Goal: Task Accomplishment & Management: Manage account settings

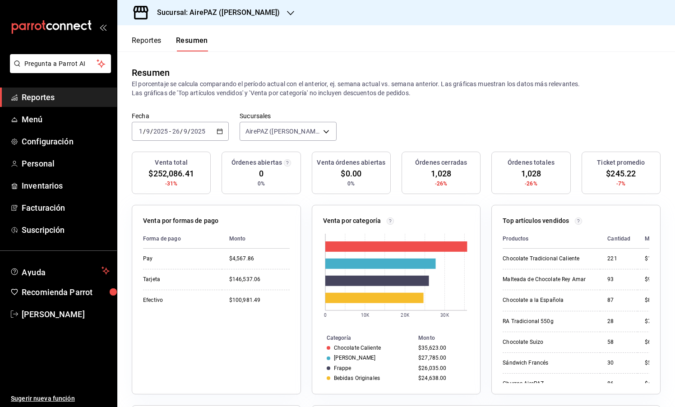
scroll to position [8, 0]
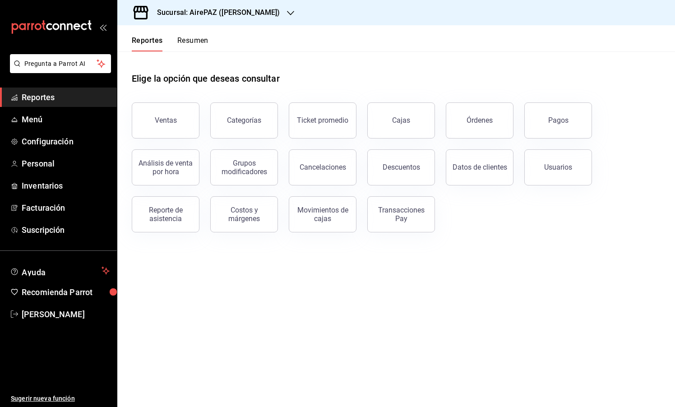
click at [208, 17] on h3 "Sucursal: AirePAZ (López Cotilla)" at bounding box center [215, 12] width 130 height 11
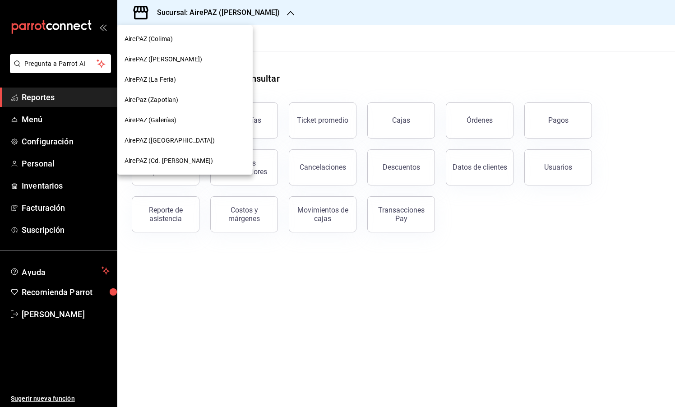
click at [333, 62] on div at bounding box center [337, 203] width 675 height 407
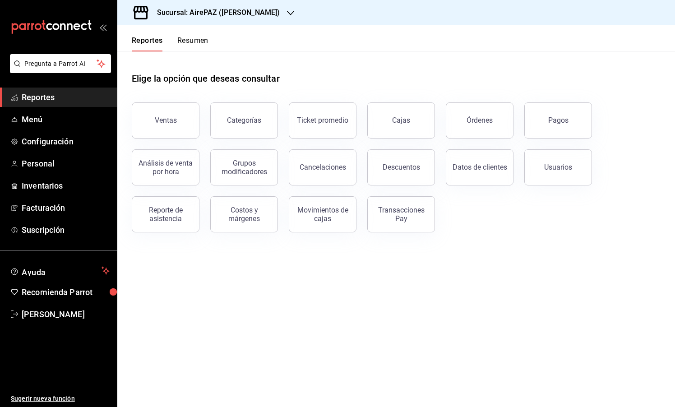
click at [238, 16] on h3 "Sucursal: AirePAZ (López Cotilla)" at bounding box center [215, 12] width 130 height 11
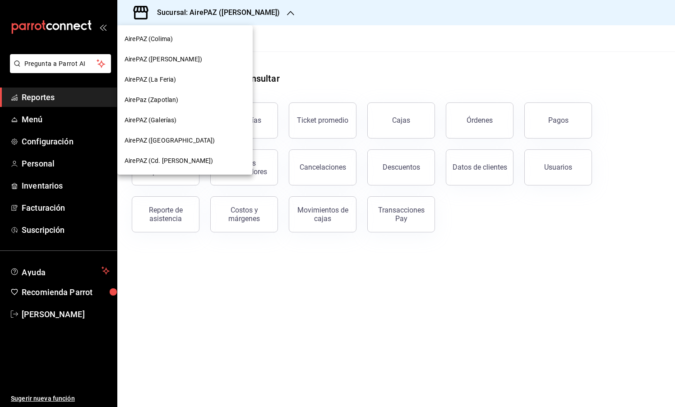
click at [164, 157] on span "AirePAZ (Cd. [PERSON_NAME])" at bounding box center [168, 160] width 89 height 9
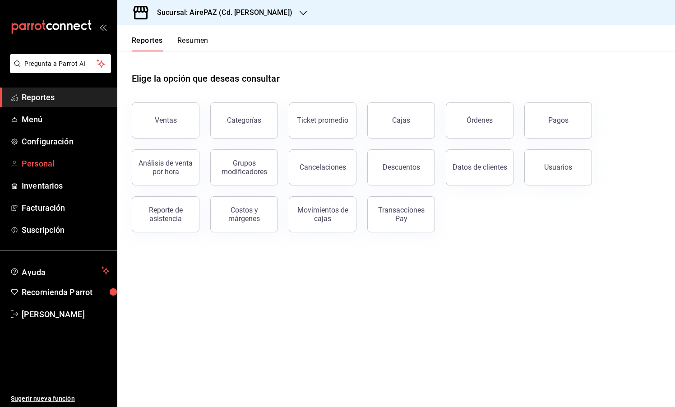
click at [53, 163] on span "Personal" at bounding box center [66, 163] width 88 height 12
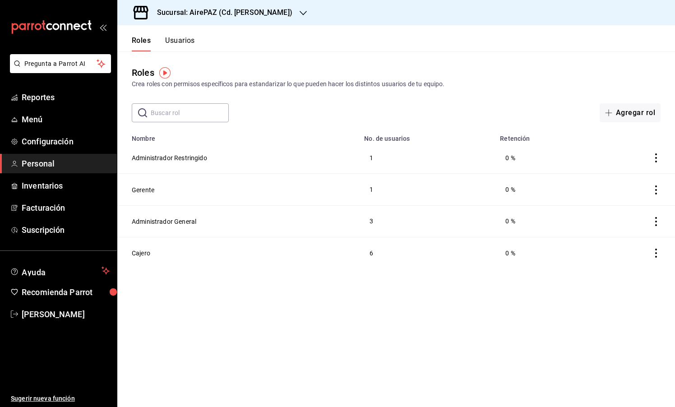
click at [195, 36] on header "Roles Usuarios" at bounding box center [395, 38] width 557 height 26
click at [193, 39] on button "Usuarios" at bounding box center [180, 43] width 30 height 15
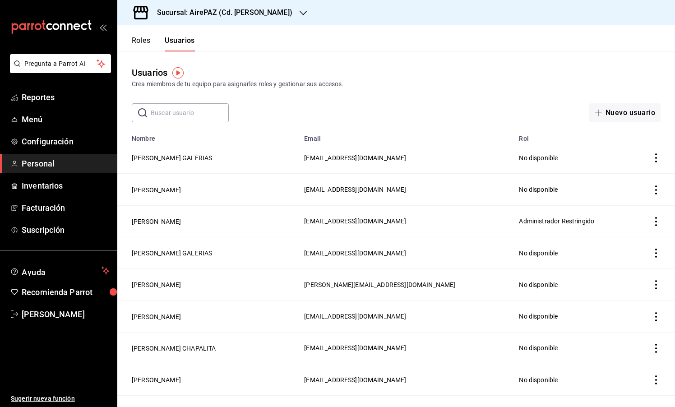
click at [195, 116] on input "text" at bounding box center [190, 113] width 78 height 18
click at [616, 116] on button "Nuevo usuario" at bounding box center [624, 112] width 71 height 19
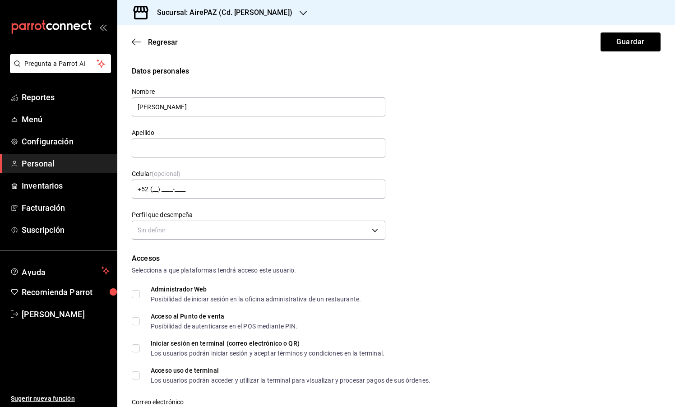
type input "NICOLE"
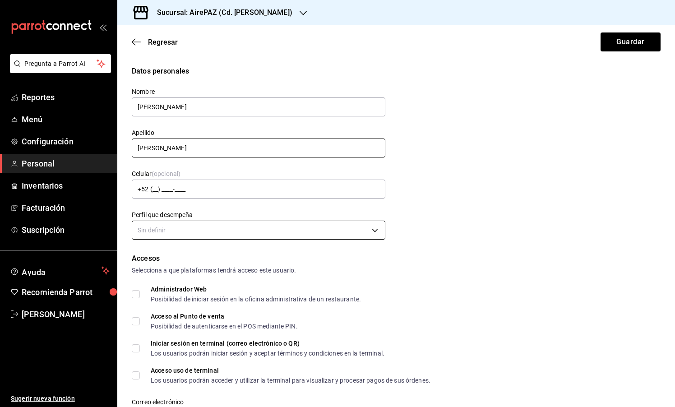
type input "SANCHEZ"
click at [193, 227] on body "Pregunta a Parrot AI Reportes Menú Configuración Personal Inventarios Facturaci…" at bounding box center [337, 203] width 675 height 407
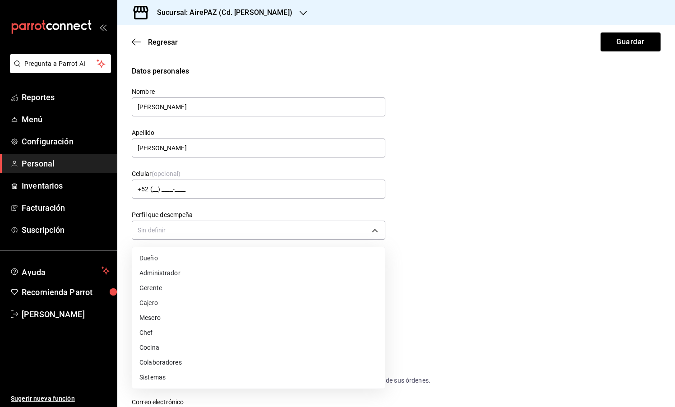
click at [175, 304] on li "Cajero" at bounding box center [258, 302] width 253 height 15
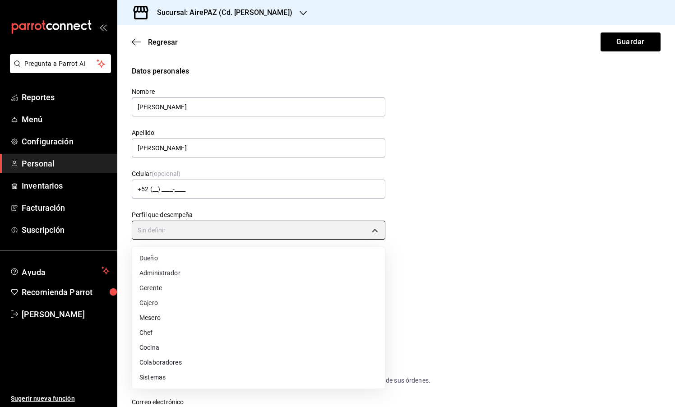
type input "CASHIER"
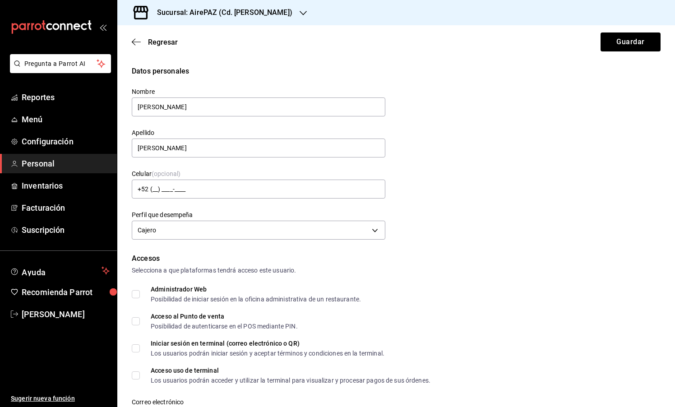
click at [451, 283] on div "Accesos Selecciona a que plataformas tendrá acceso este usuario. Administrador …" at bounding box center [396, 383] width 529 height 261
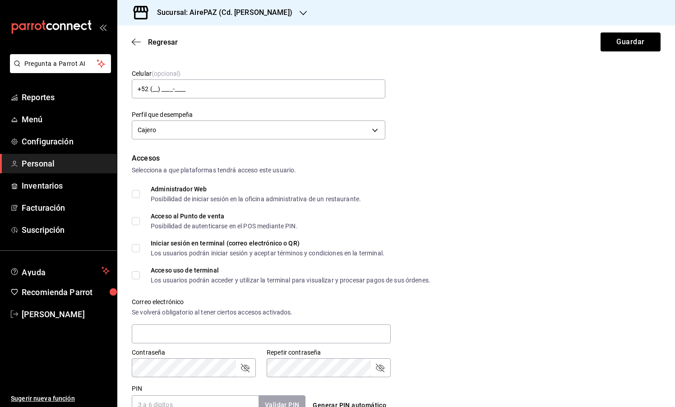
scroll to position [103, 0]
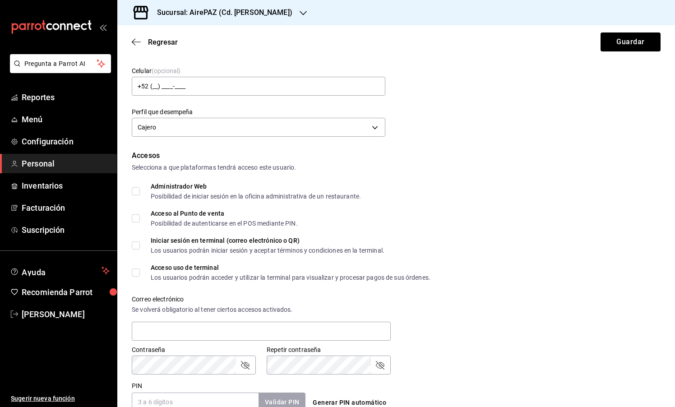
click at [135, 273] on input "Acceso uso de terminal Los usuarios podrán acceder y utilizar la terminal para …" at bounding box center [136, 272] width 8 height 8
checkbox input "true"
click at [135, 247] on input "Iniciar sesión en terminal (correo electrónico o QR) Los usuarios podrán inicia…" at bounding box center [136, 245] width 8 height 8
checkbox input "true"
click at [135, 215] on input "Acceso al Punto de venta Posibilidad de autenticarse en el POS mediante PIN." at bounding box center [136, 218] width 8 height 8
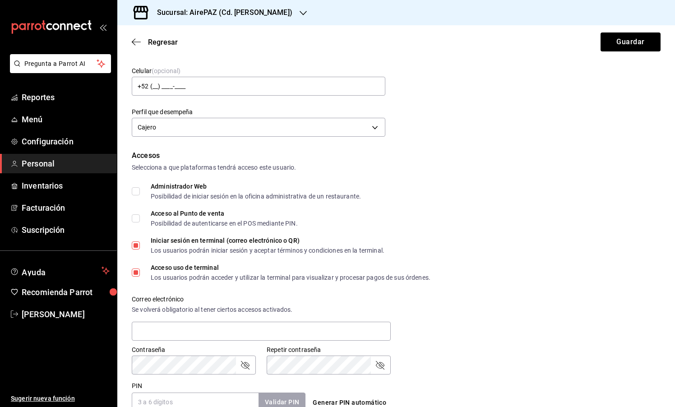
checkbox input "true"
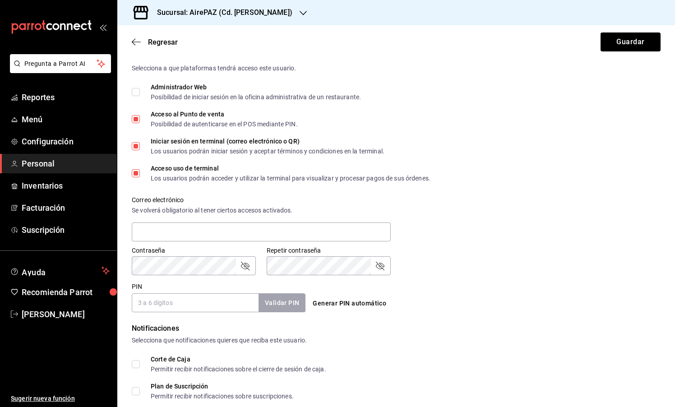
scroll to position [211, 0]
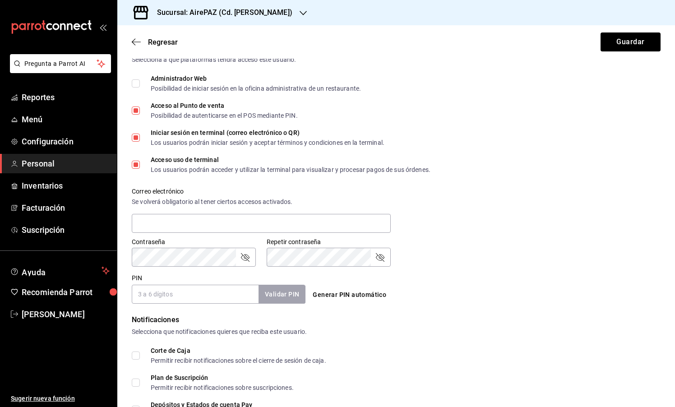
click at [289, 295] on div "Validar PIN" at bounding box center [281, 294] width 47 height 18
click at [344, 295] on button "Generar PIN automático" at bounding box center [349, 294] width 81 height 17
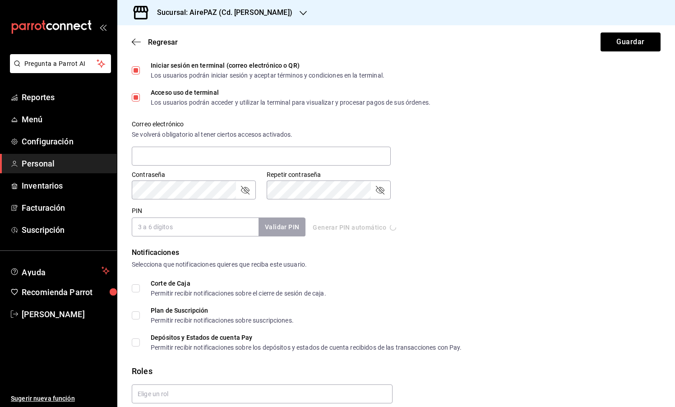
type input "6095"
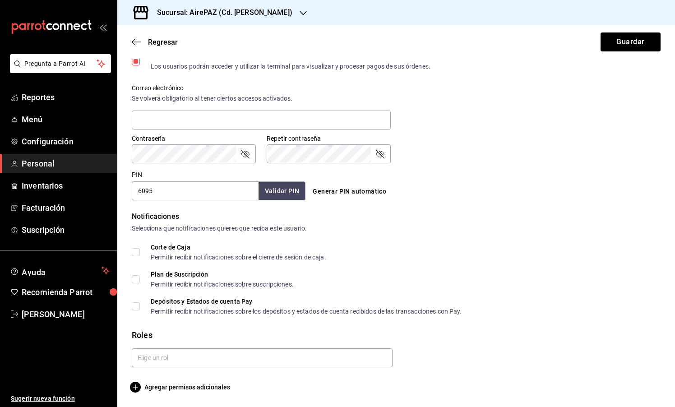
scroll to position [314, 0]
click at [159, 353] on input "text" at bounding box center [262, 357] width 261 height 19
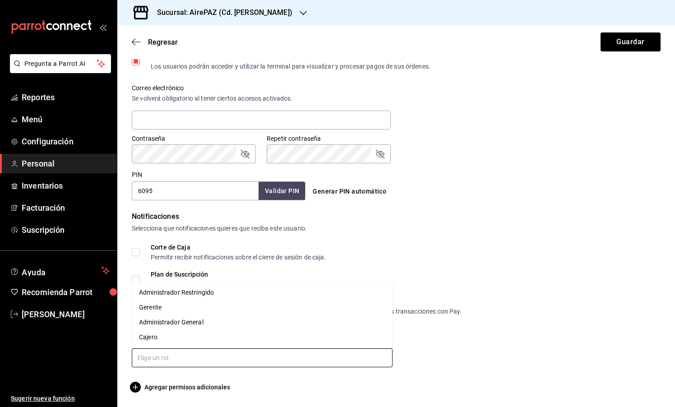
click at [164, 338] on li "Cajero" at bounding box center [262, 337] width 261 height 15
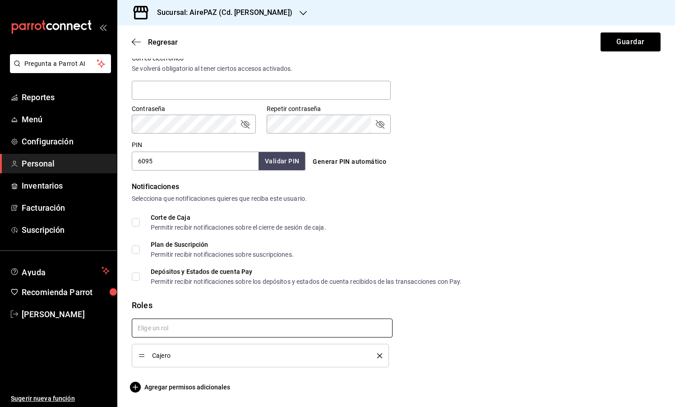
scroll to position [344, 0]
click at [189, 391] on span "Agregar permisos adicionales" at bounding box center [181, 387] width 98 height 11
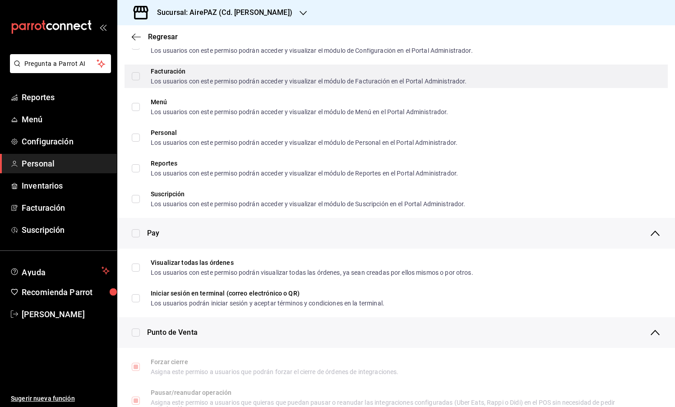
scroll to position [485, 0]
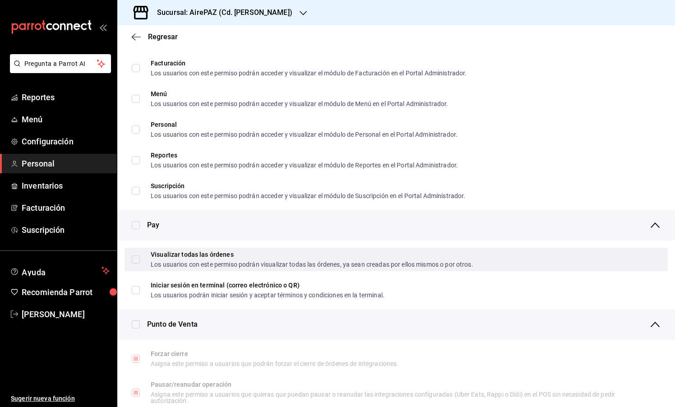
click at [133, 256] on input "Visualizar todas las órdenes Los usuarios con este permiso podrán visualizar to…" at bounding box center [136, 259] width 8 height 8
checkbox input "true"
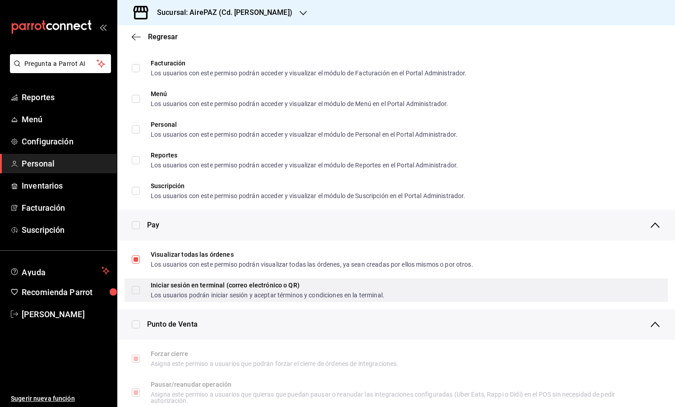
click at [136, 293] on input "Iniciar sesión en terminal (correo electrónico o QR) Los usuarios podrán inicia…" at bounding box center [136, 290] width 8 height 8
checkbox input "true"
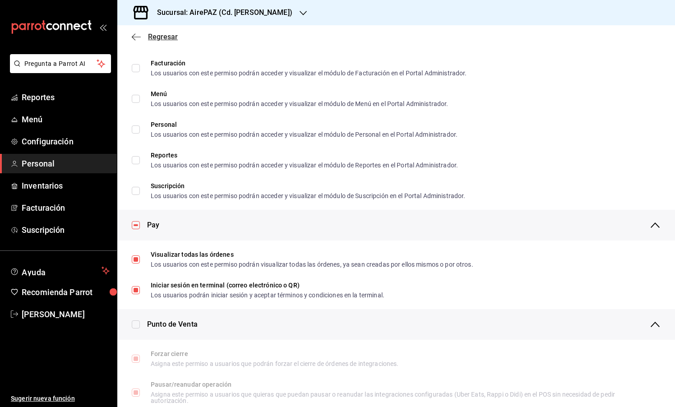
click at [135, 41] on icon "button" at bounding box center [136, 37] width 9 height 8
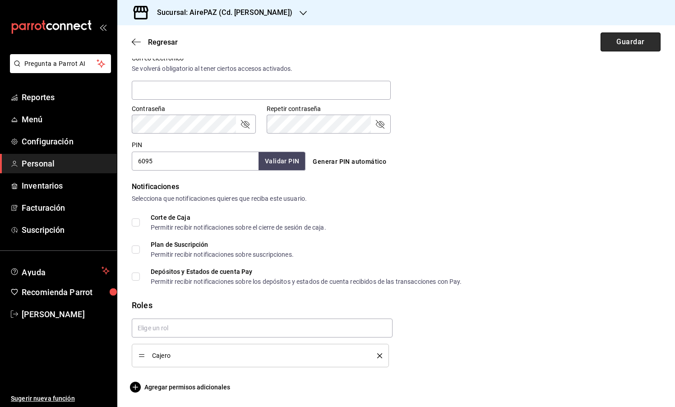
click at [633, 44] on button "Guardar" at bounding box center [630, 41] width 60 height 19
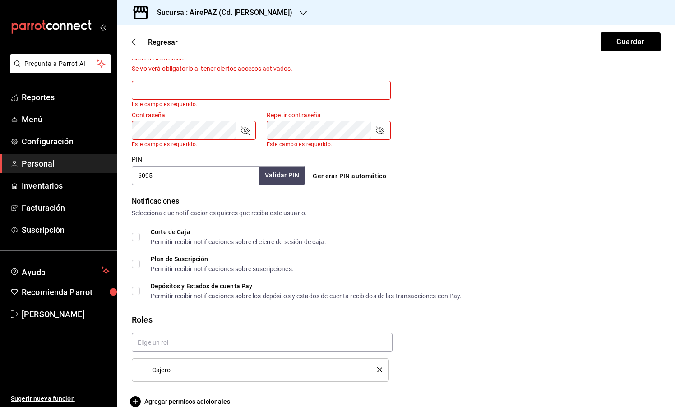
click at [492, 132] on div "Contraseña Contraseña Este campo es requerido. Repetir contraseña Repetir contr…" at bounding box center [390, 123] width 539 height 47
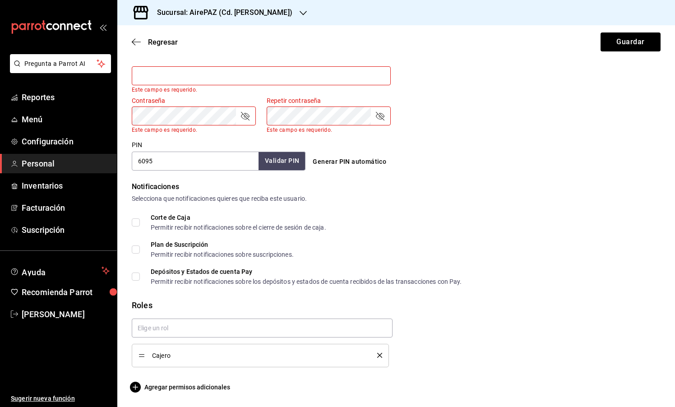
scroll to position [358, 0]
click at [183, 390] on span "Agregar permisos adicionales" at bounding box center [181, 387] width 98 height 11
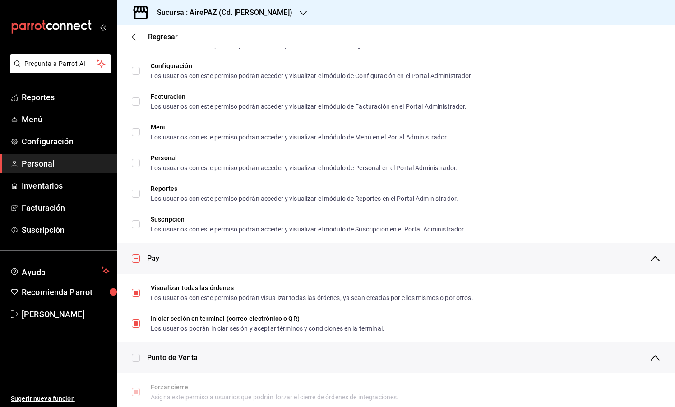
scroll to position [453, 0]
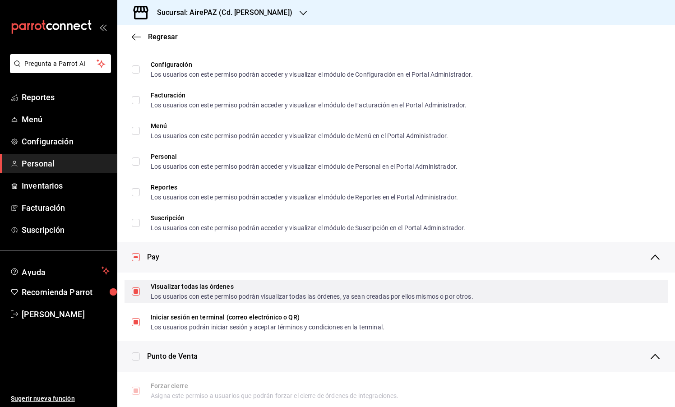
click at [139, 291] on input "Visualizar todas las órdenes Los usuarios con este permiso podrán visualizar to…" at bounding box center [136, 291] width 8 height 8
checkbox input "false"
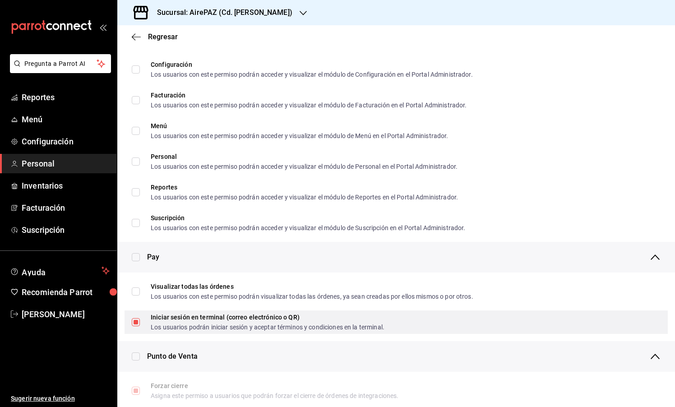
click at [139, 319] on input "Iniciar sesión en terminal (correo electrónico o QR) Los usuarios podrán inicia…" at bounding box center [136, 322] width 8 height 8
checkbox input "false"
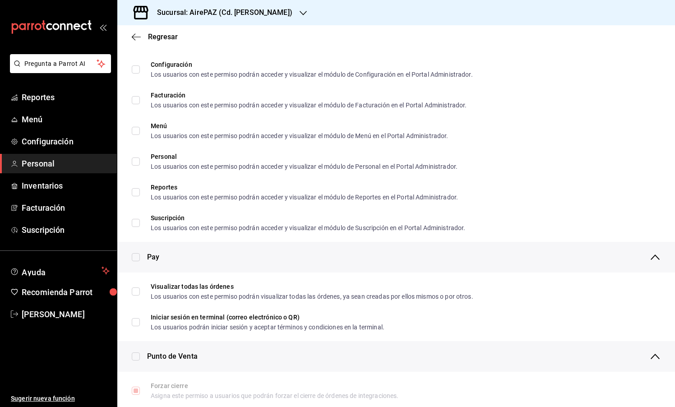
click at [138, 41] on div "Regresar" at bounding box center [395, 36] width 557 height 23
click at [134, 36] on icon "button" at bounding box center [136, 37] width 9 height 8
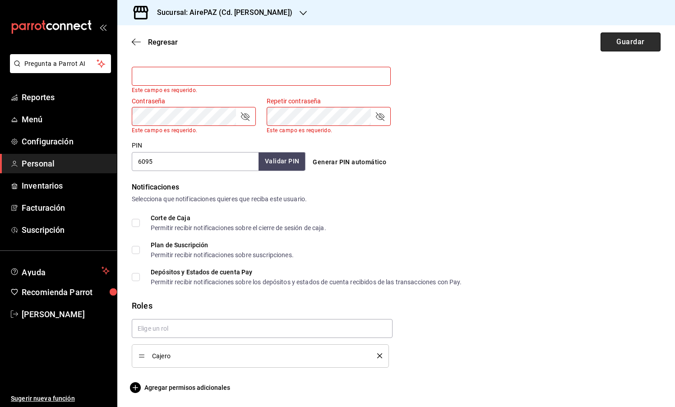
click at [641, 45] on button "Guardar" at bounding box center [630, 41] width 60 height 19
click at [560, 198] on div "Selecciona que notificaciones quieres que reciba este usuario." at bounding box center [396, 198] width 529 height 9
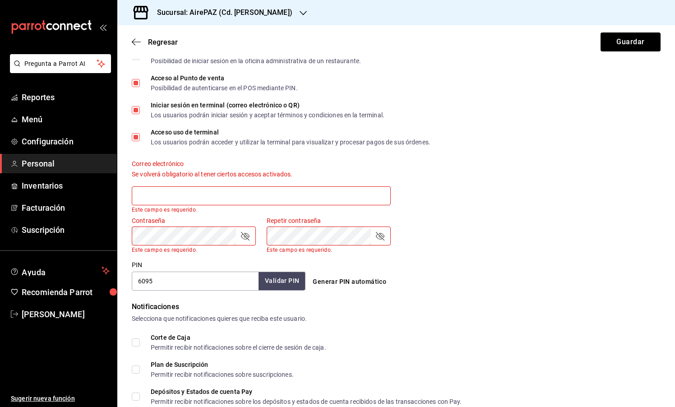
scroll to position [237, 0]
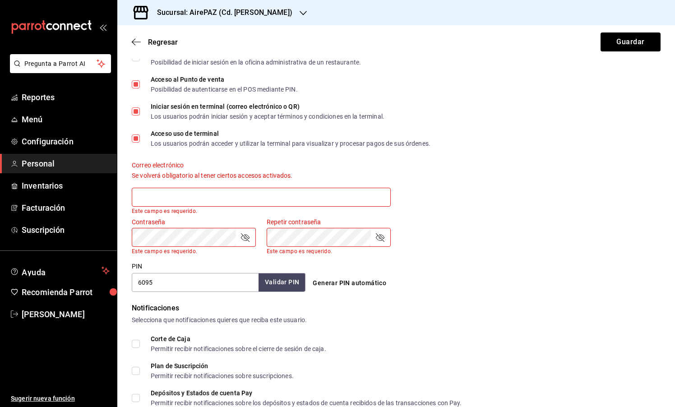
click at [138, 81] on input "Acceso al Punto de venta Posibilidad de autenticarse en el POS mediante PIN." at bounding box center [136, 84] width 8 height 8
checkbox input "false"
click at [134, 115] on input "Iniciar sesión en terminal (correo electrónico o QR) Los usuarios podrán inicia…" at bounding box center [136, 111] width 8 height 8
click at [139, 107] on label "Iniciar sesión en terminal (correo electrónico o QR) Los usuarios podrán inicia…" at bounding box center [258, 111] width 253 height 16
click at [139, 107] on input "Iniciar sesión en terminal (correo electrónico o QR) Los usuarios podrán inicia…" at bounding box center [136, 111] width 8 height 8
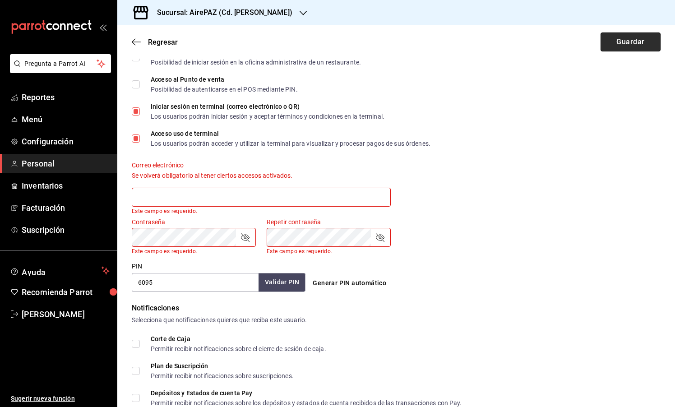
click at [615, 41] on button "Guardar" at bounding box center [630, 41] width 60 height 19
click at [311, 159] on div "Correo electrónico Se volverá obligatorio al tener ciertos accesos activados. E…" at bounding box center [256, 182] width 270 height 64
click at [189, 106] on div "Iniciar sesión en terminal (correo electrónico o QR)" at bounding box center [268, 106] width 234 height 6
click at [140, 107] on input "Iniciar sesión en terminal (correo electrónico o QR) Los usuarios podrán inicia…" at bounding box center [136, 111] width 8 height 8
checkbox input "false"
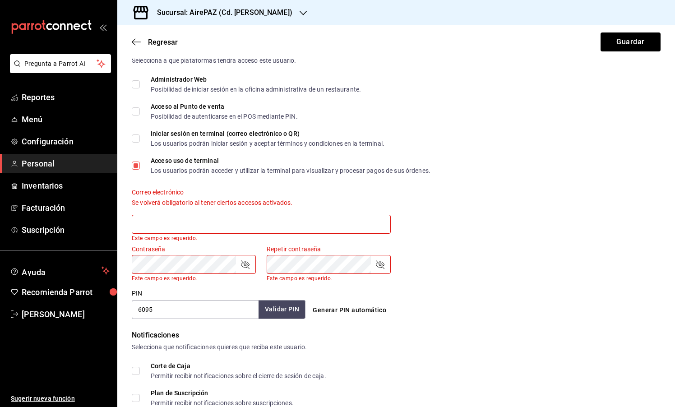
scroll to position [209, 0]
click at [623, 41] on button "Guardar" at bounding box center [630, 41] width 60 height 19
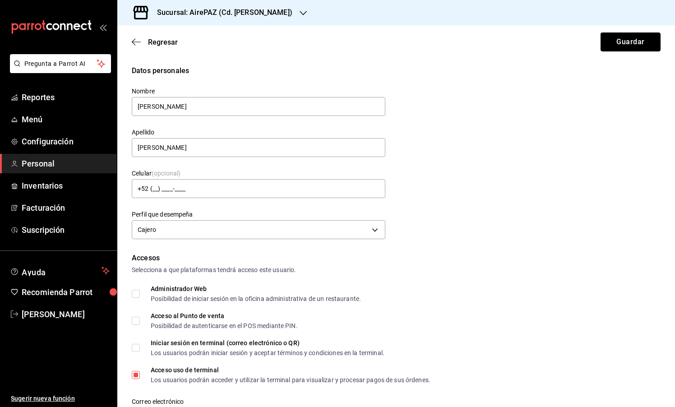
scroll to position [5, 0]
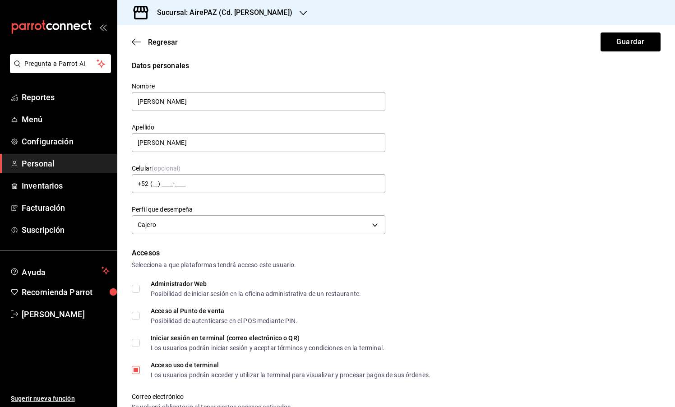
click at [277, 152] on div "Apellido SANCHEZ" at bounding box center [258, 138] width 253 height 30
click at [276, 147] on input "SANCHEZ" at bounding box center [258, 142] width 253 height 19
type input "SANCHEZ CENTRO"
click at [551, 285] on div "Administrador Web Posibilidad de iniciar sesión en la oficina administrativa de…" at bounding box center [396, 289] width 529 height 16
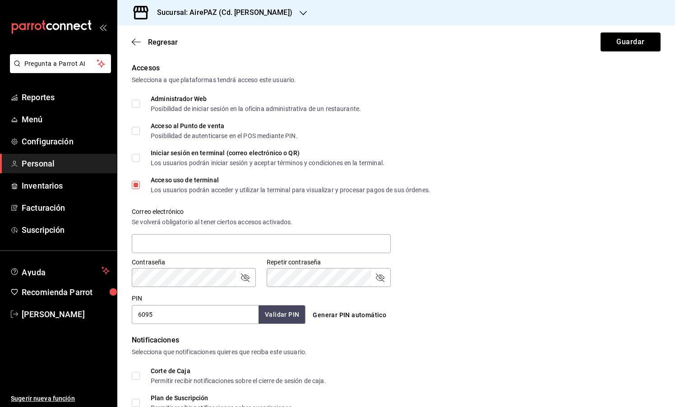
scroll to position [218, 0]
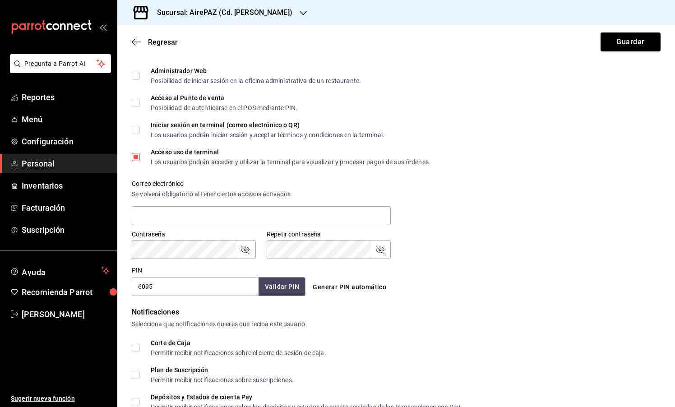
click at [332, 283] on button "Generar PIN automático" at bounding box center [349, 287] width 81 height 17
type input "2697"
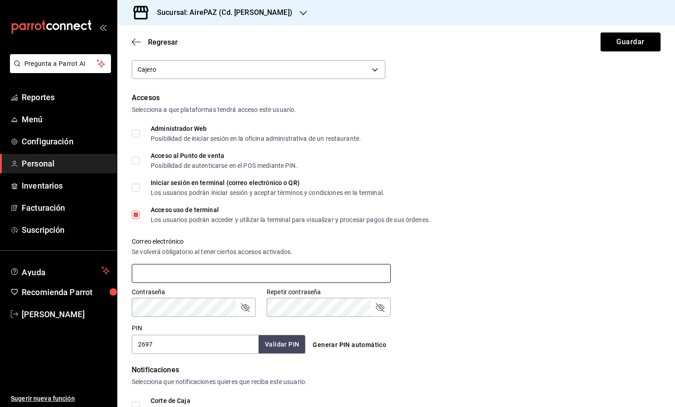
scroll to position [124, 0]
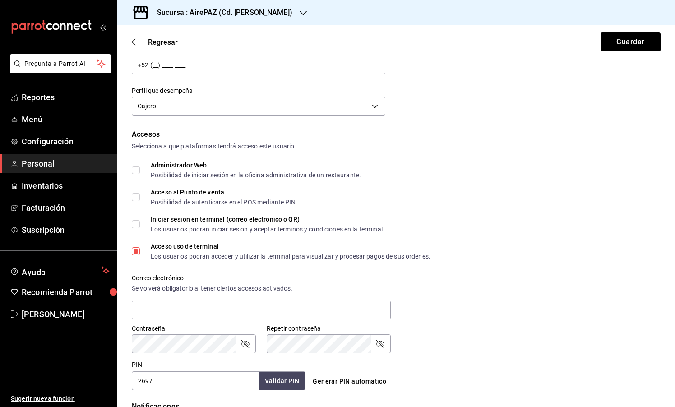
click at [138, 195] on input "Acceso al Punto de venta Posibilidad de autenticarse en el POS mediante PIN." at bounding box center [136, 197] width 8 height 8
checkbox input "true"
click at [134, 220] on label "Iniciar sesión en terminal (correo electrónico o QR) Los usuarios podrán inicia…" at bounding box center [258, 224] width 253 height 16
click at [134, 220] on input "Iniciar sesión en terminal (correo electrónico o QR) Los usuarios podrán inicia…" at bounding box center [136, 224] width 8 height 8
checkbox input "true"
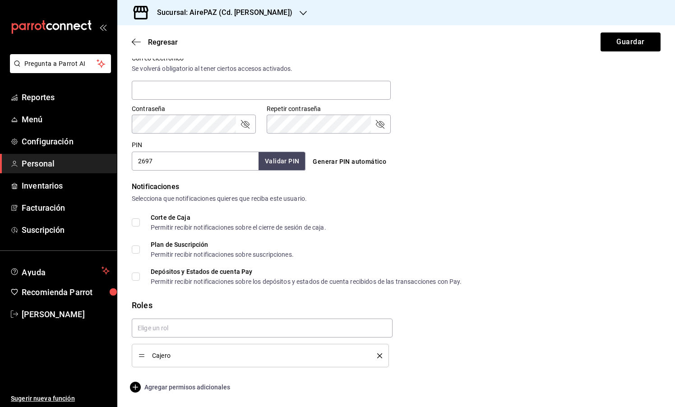
scroll to position [344, 0]
click at [194, 393] on main "Regresar Guardar Datos personales Nombre NICOLE Apellido SANCHEZ CENTRO Celular…" at bounding box center [395, 44] width 557 height 725
click at [196, 389] on span "Agregar permisos adicionales" at bounding box center [181, 387] width 98 height 11
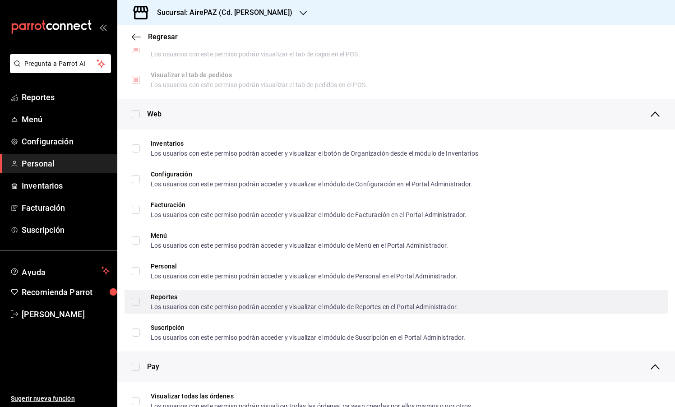
scroll to position [575, 0]
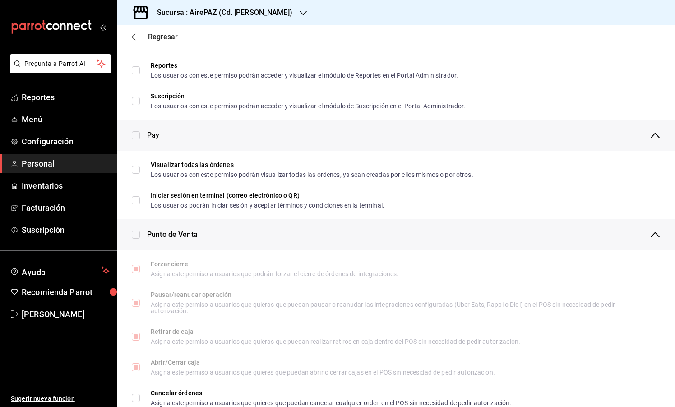
click at [136, 35] on icon "button" at bounding box center [136, 37] width 9 height 8
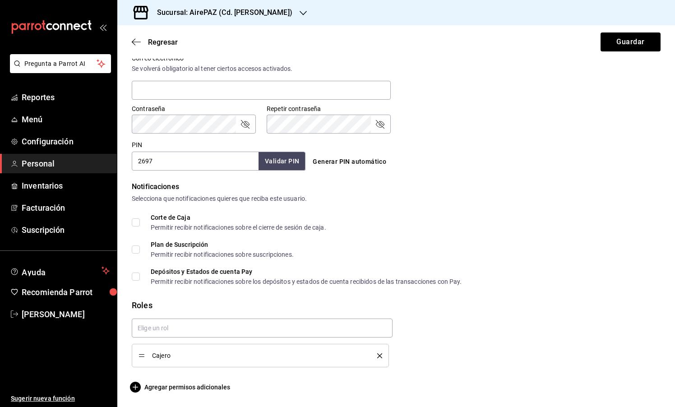
click at [651, 57] on div "Regresar Guardar" at bounding box center [395, 41] width 557 height 33
click at [644, 42] on button "Guardar" at bounding box center [630, 41] width 60 height 19
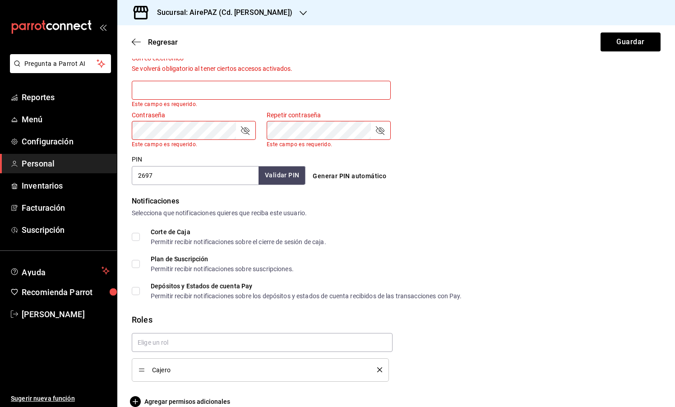
click at [504, 195] on form "Datos personales Nombre NICOLE Apellido SANCHEZ CENTRO Celular (opcional) +52 (…" at bounding box center [396, 64] width 529 height 685
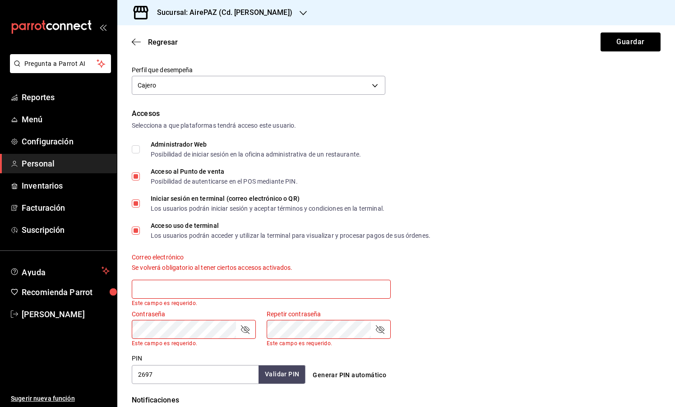
scroll to position [144, 0]
click at [361, 235] on div "Los usuarios podrán acceder y utilizar la terminal para visualizar y procesar p…" at bounding box center [291, 236] width 280 height 6
click at [140, 235] on input "Acceso uso de terminal Los usuarios podrán acceder y utilizar la terminal para …" at bounding box center [136, 231] width 8 height 8
checkbox input "false"
click at [614, 40] on button "Guardar" at bounding box center [630, 41] width 60 height 19
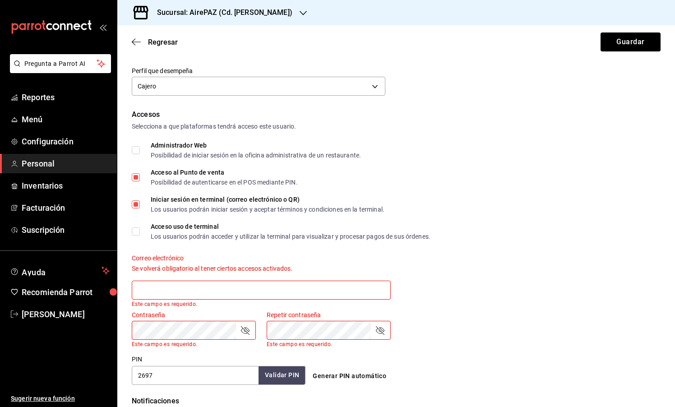
click at [496, 227] on div "Acceso uso de terminal Los usuarios podrán acceder y utilizar la terminal para …" at bounding box center [396, 231] width 529 height 16
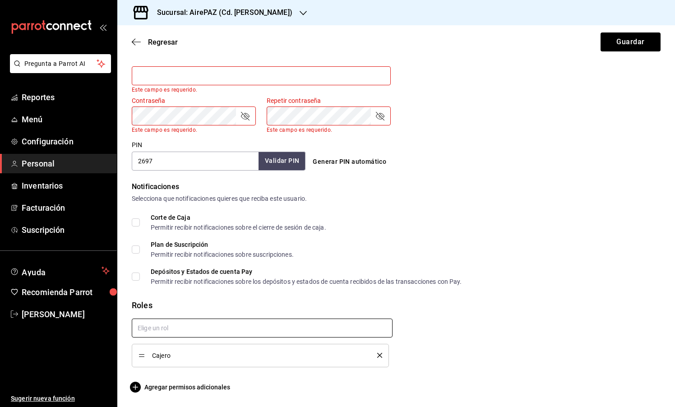
scroll to position [358, 0]
click at [211, 386] on span "Agregar permisos adicionales" at bounding box center [181, 387] width 98 height 11
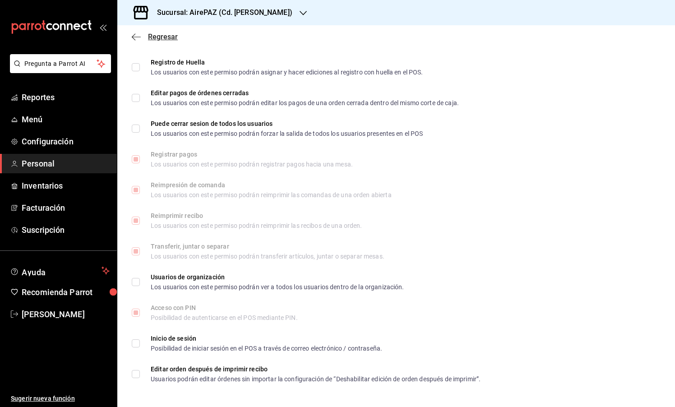
click at [137, 38] on icon "button" at bounding box center [136, 37] width 9 height 8
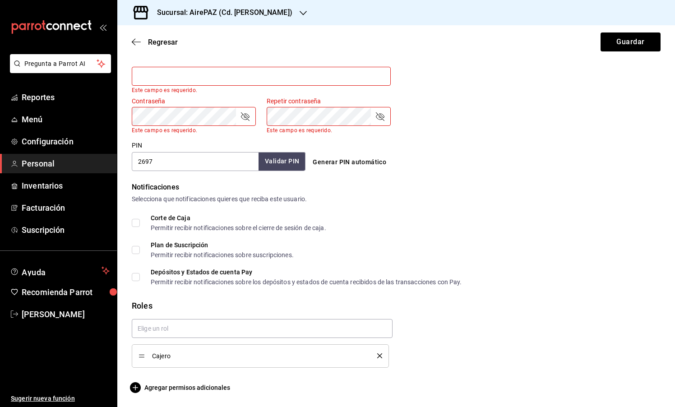
click at [137, 37] on div "Regresar Guardar" at bounding box center [395, 41] width 557 height 33
click at [136, 42] on icon "button" at bounding box center [136, 41] width 9 height 0
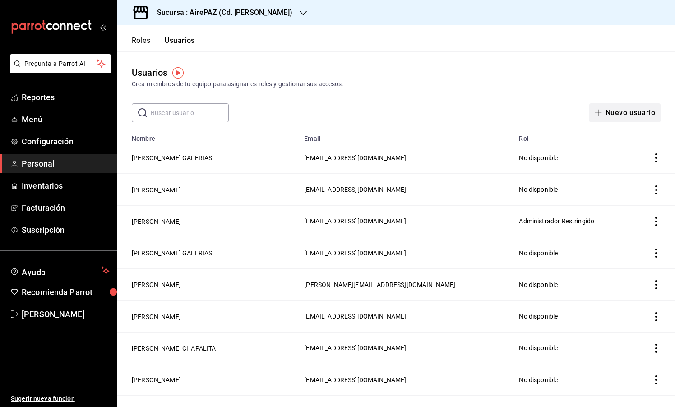
click at [608, 112] on button "Nuevo usuario" at bounding box center [624, 112] width 71 height 19
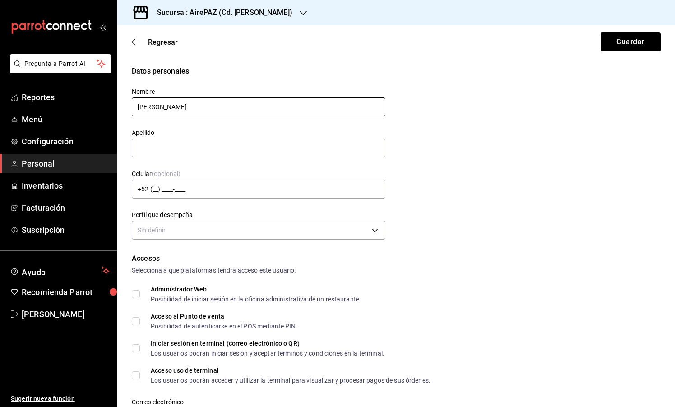
type input "NICOLE"
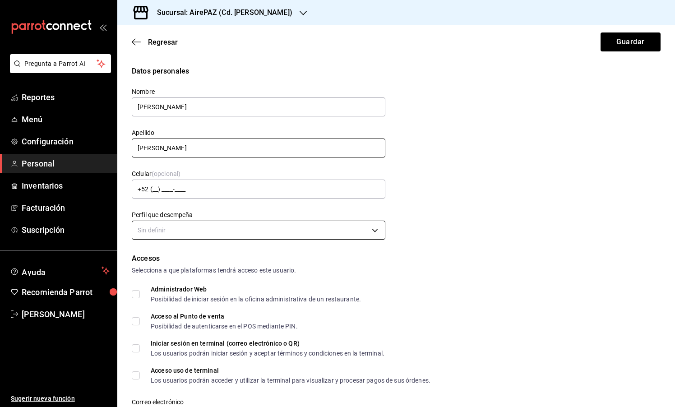
type input "SANCHEZ"
click at [225, 225] on body "Pregunta a Parrot AI Reportes Menú Configuración Personal Inventarios Facturaci…" at bounding box center [337, 203] width 675 height 407
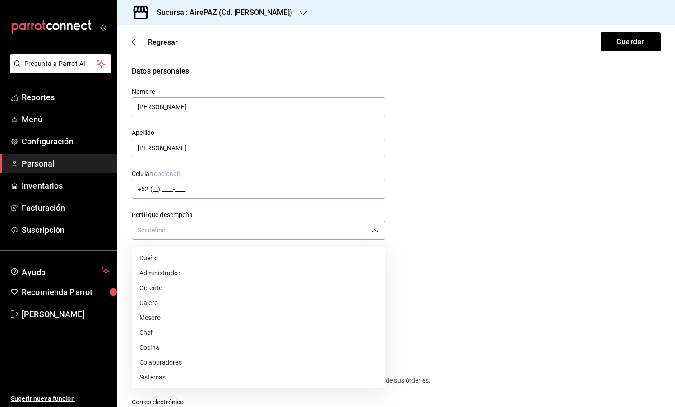
click at [175, 304] on li "Cajero" at bounding box center [258, 302] width 253 height 15
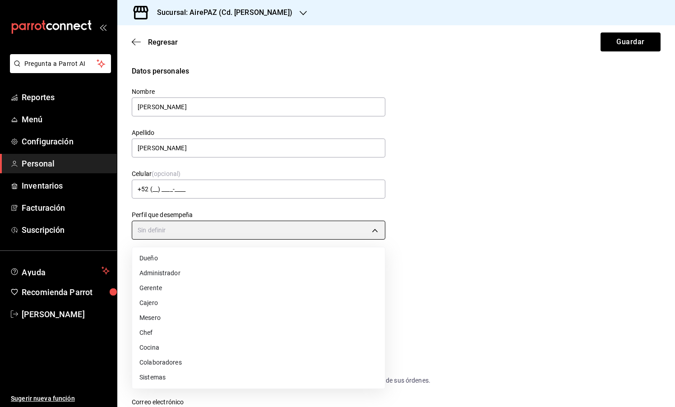
type input "CASHIER"
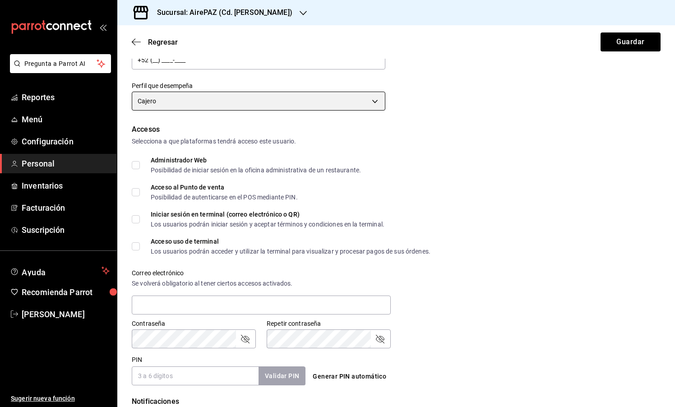
scroll to position [154, 0]
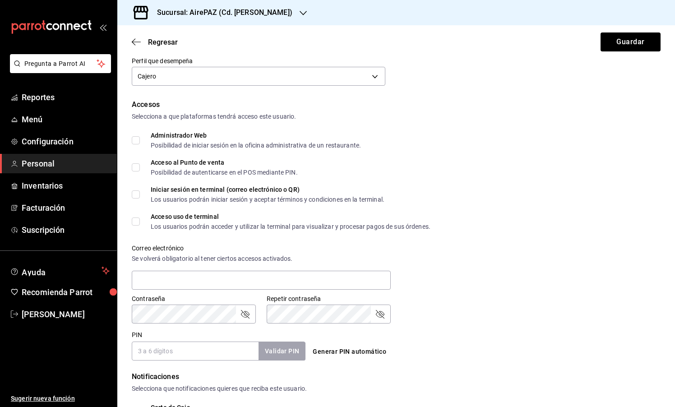
click at [437, 227] on div "Acceso uso de terminal Los usuarios podrán acceder y utilizar la terminal para …" at bounding box center [396, 221] width 529 height 16
click at [333, 352] on button "Generar PIN automático" at bounding box center [349, 351] width 81 height 17
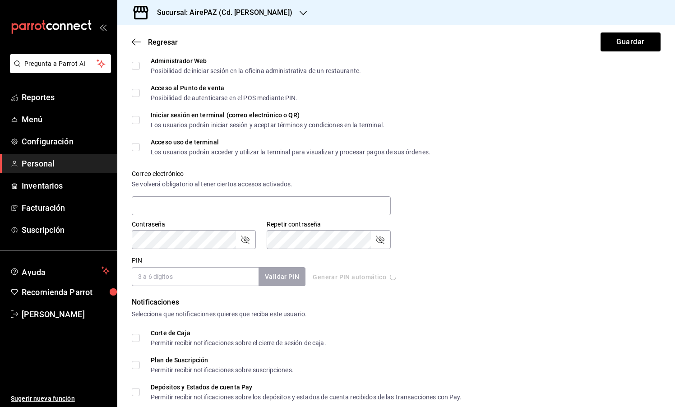
type input "8551"
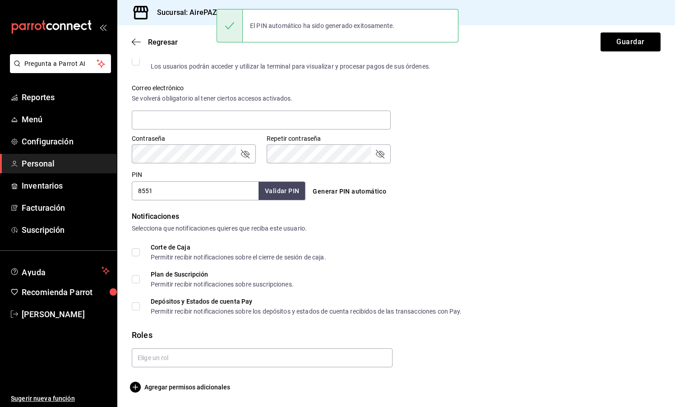
scroll to position [314, 0]
click at [171, 385] on span "Agregar permisos adicionales" at bounding box center [181, 387] width 98 height 11
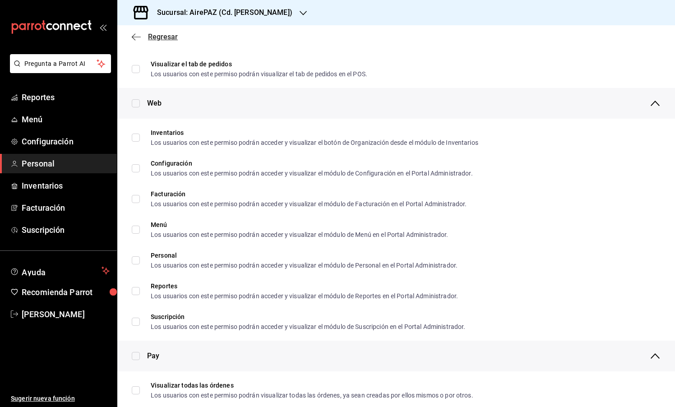
click at [138, 39] on icon "button" at bounding box center [136, 37] width 9 height 8
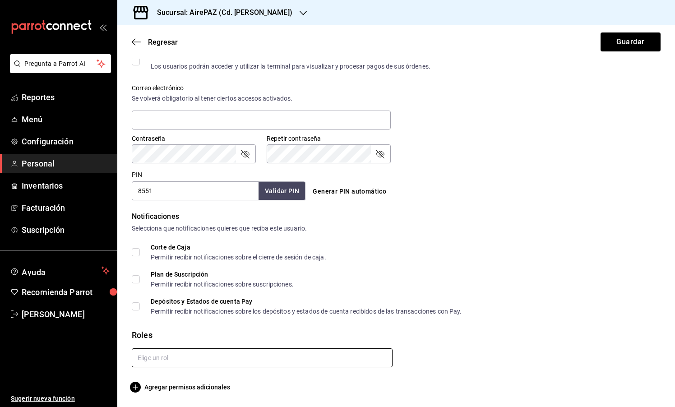
click at [190, 358] on input "text" at bounding box center [262, 357] width 261 height 19
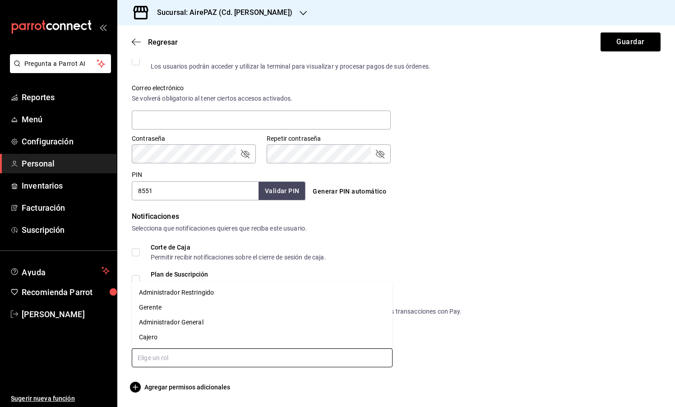
click at [182, 308] on li "Gerente" at bounding box center [262, 307] width 261 height 15
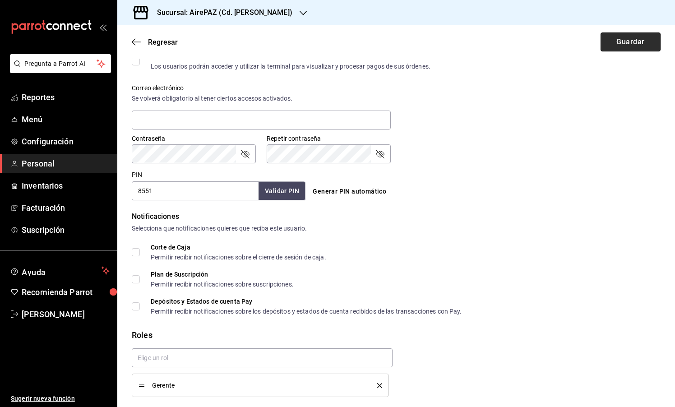
click at [638, 41] on button "Guardar" at bounding box center [630, 41] width 60 height 19
checkbox input "true"
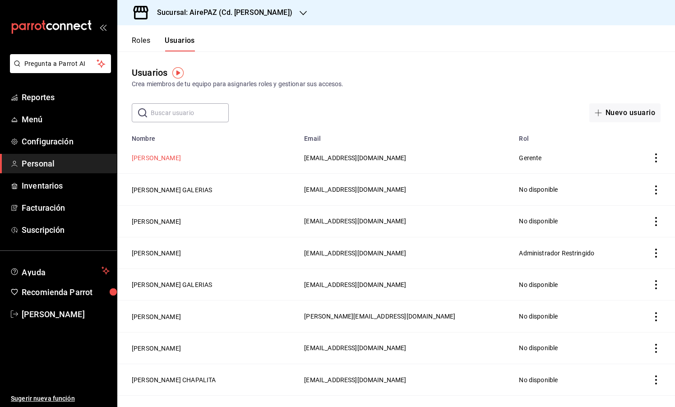
click at [176, 157] on button "NICOLE SANCHEZ" at bounding box center [156, 157] width 49 height 9
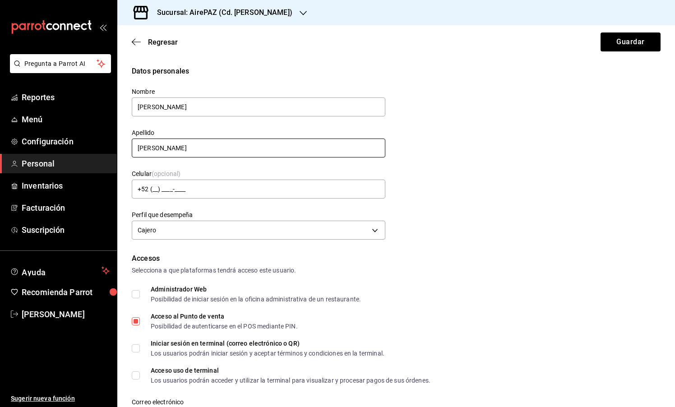
click at [193, 146] on input "SANCHEZ" at bounding box center [258, 147] width 253 height 19
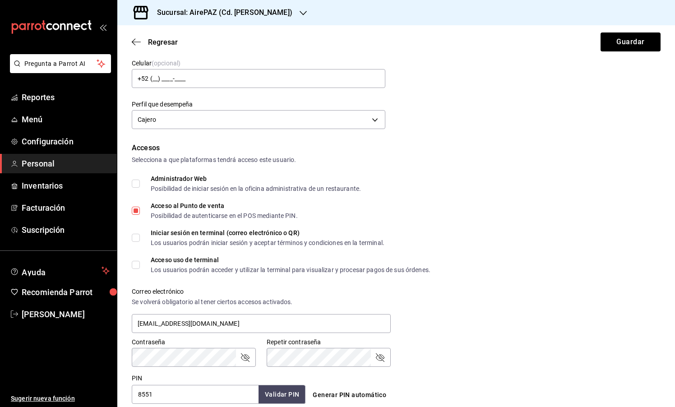
scroll to position [113, 0]
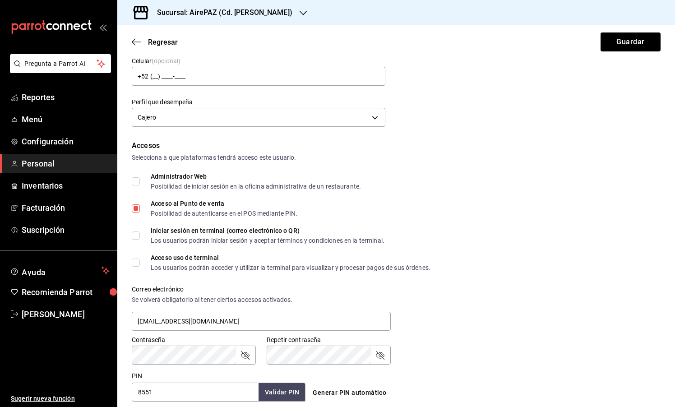
type input "SANCHEZ CENTRO"
click at [138, 234] on input "Iniciar sesión en terminal (correo electrónico o QR) Los usuarios podrán inicia…" at bounding box center [136, 235] width 8 height 8
checkbox input "true"
click at [138, 260] on input "Acceso uso de terminal Los usuarios podrán acceder y utilizar la terminal para …" at bounding box center [136, 262] width 8 height 8
checkbox input "true"
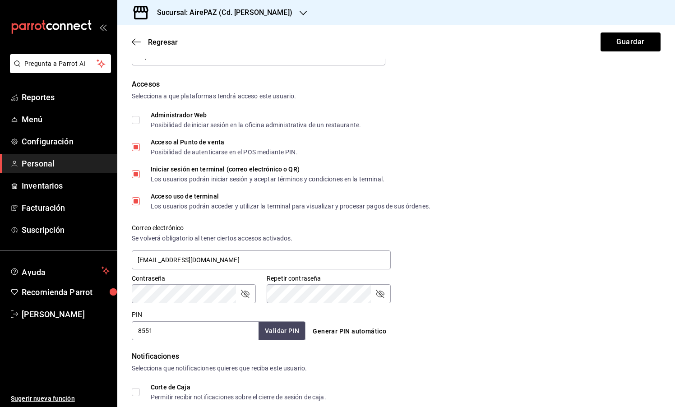
scroll to position [186, 0]
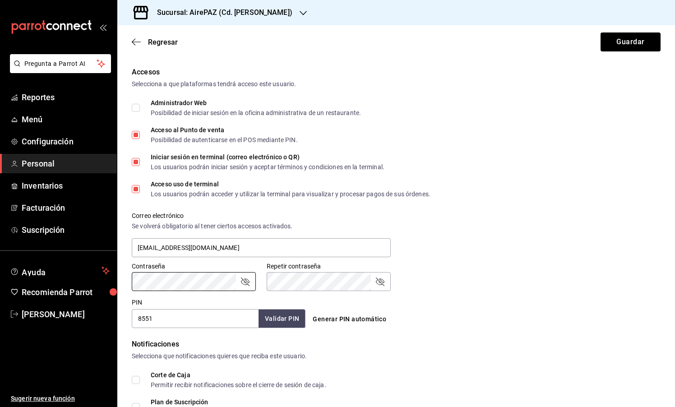
click at [152, 317] on input "8551" at bounding box center [195, 318] width 127 height 19
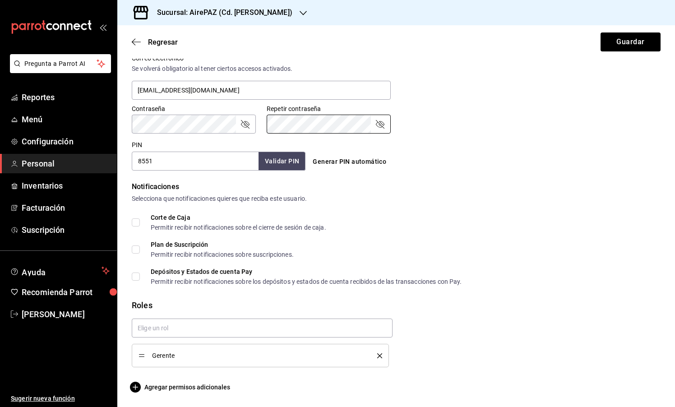
scroll to position [344, 0]
click at [381, 353] on icon "delete" at bounding box center [379, 355] width 5 height 5
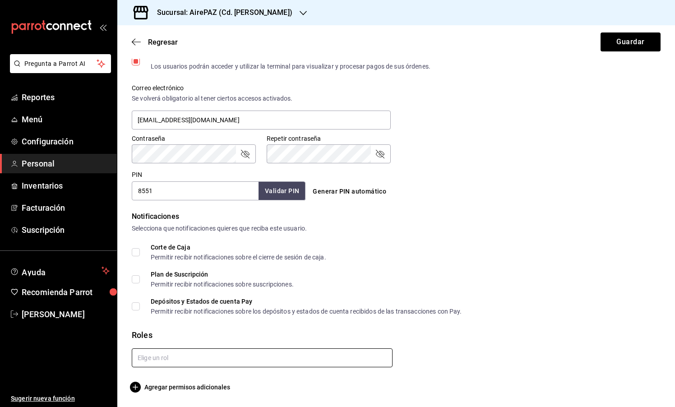
click at [325, 359] on input "text" at bounding box center [262, 357] width 261 height 19
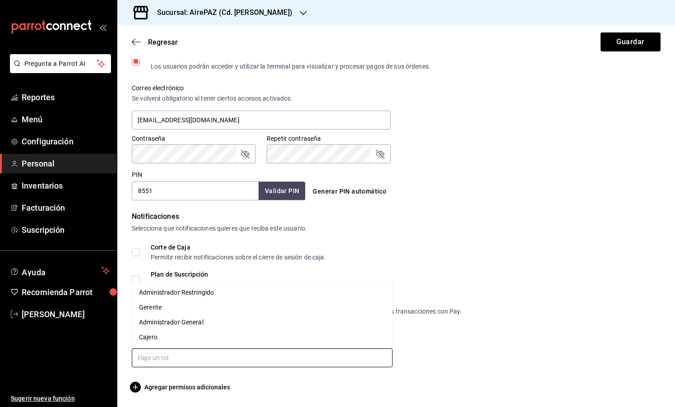
click at [226, 332] on li "Cajero" at bounding box center [262, 337] width 261 height 15
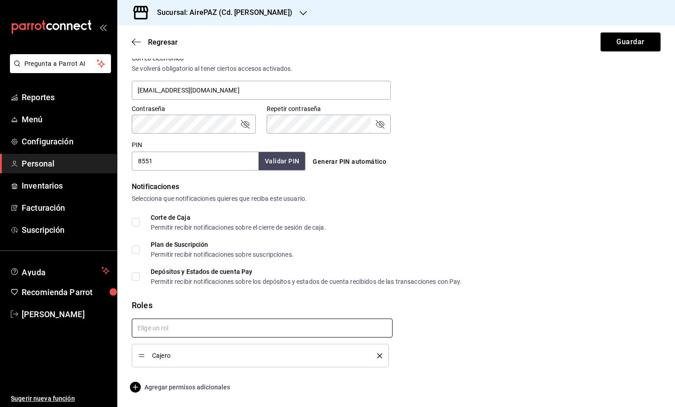
scroll to position [344, 0]
click at [182, 391] on span "Agregar permisos adicionales" at bounding box center [181, 387] width 98 height 11
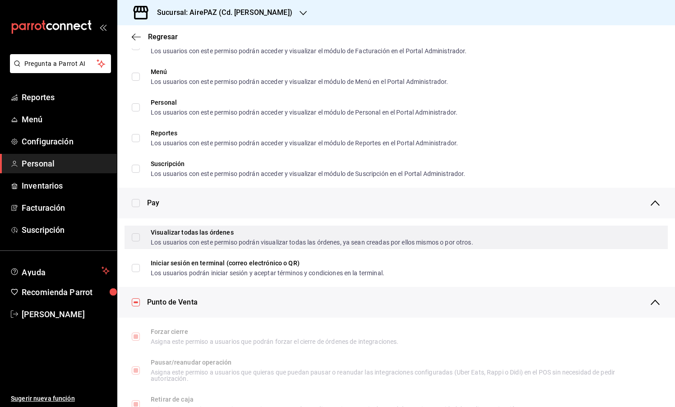
scroll to position [510, 0]
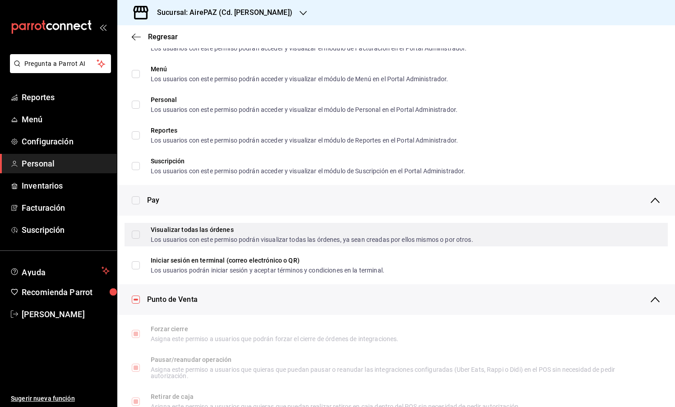
click at [138, 236] on input "Visualizar todas las órdenes Los usuarios con este permiso podrán visualizar to…" at bounding box center [136, 234] width 8 height 8
checkbox input "true"
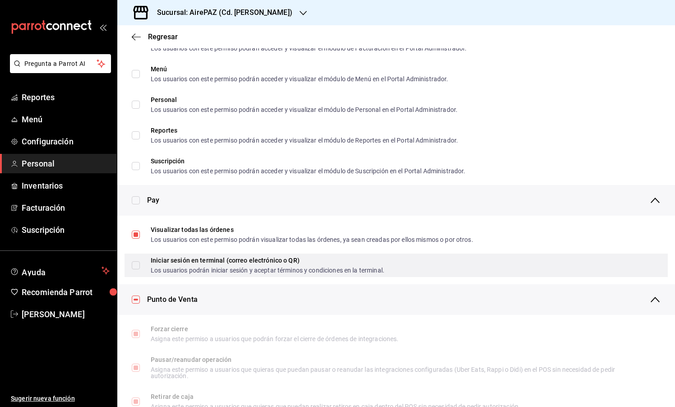
click at [138, 259] on label "Iniciar sesión en terminal (correo electrónico o QR) Los usuarios podrán inicia…" at bounding box center [258, 265] width 253 height 16
click at [138, 261] on input "Iniciar sesión en terminal (correo electrónico o QR) Los usuarios podrán inicia…" at bounding box center [136, 265] width 8 height 8
checkbox input "false"
click at [140, 263] on span "Iniciar sesión en terminal (correo electrónico o QR) Los usuarios podrán inicia…" at bounding box center [262, 265] width 244 height 16
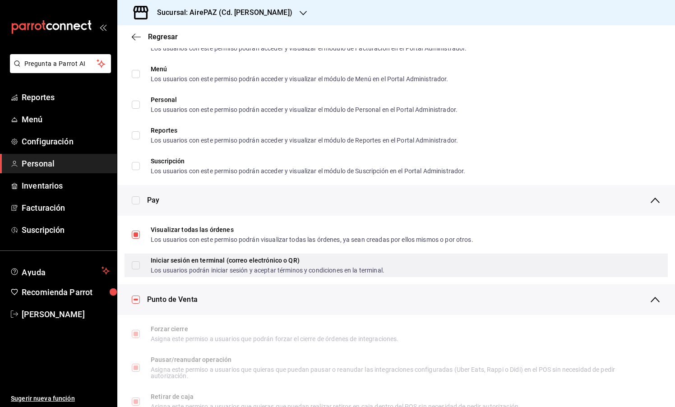
click at [140, 263] on input "Iniciar sesión en terminal (correo electrónico o QR) Los usuarios podrán inicia…" at bounding box center [136, 265] width 8 height 8
checkbox input "false"
click at [136, 271] on label "Iniciar sesión en terminal (correo electrónico o QR) Los usuarios podrán inicia…" at bounding box center [258, 265] width 253 height 16
click at [136, 269] on input "Iniciar sesión en terminal (correo electrónico o QR) Los usuarios podrán inicia…" at bounding box center [136, 265] width 8 height 8
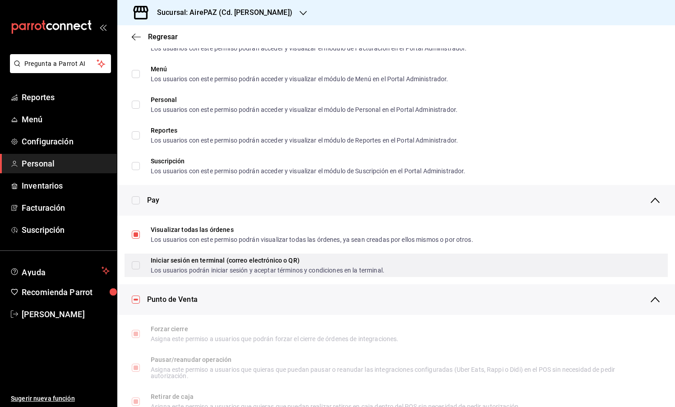
checkbox input "false"
click at [136, 266] on input "Iniciar sesión en terminal (correo electrónico o QR) Los usuarios podrán inicia…" at bounding box center [136, 265] width 8 height 8
checkbox input "true"
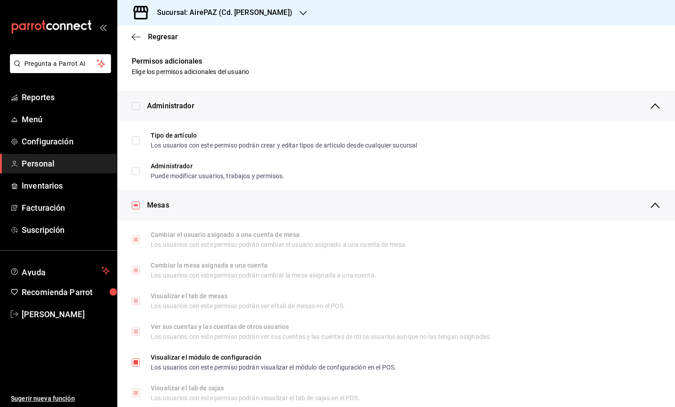
scroll to position [0, 0]
click at [132, 34] on icon "button" at bounding box center [136, 37] width 9 height 8
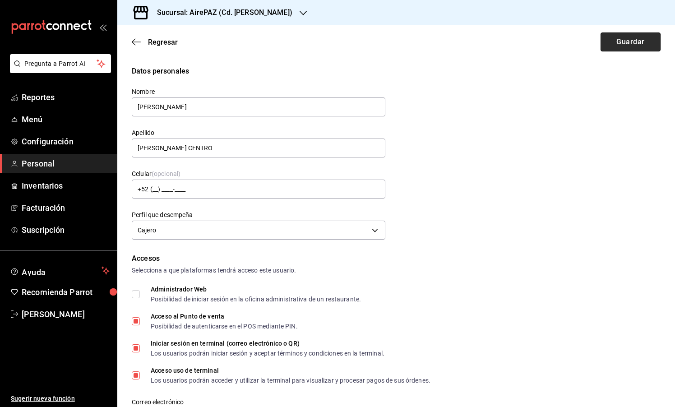
click at [631, 46] on button "Guardar" at bounding box center [630, 41] width 60 height 19
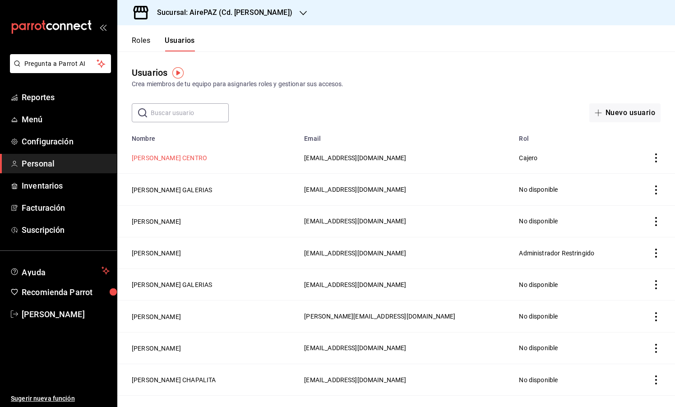
click at [185, 156] on button "NICOLE SANCHEZ CENTRO" at bounding box center [169, 157] width 75 height 9
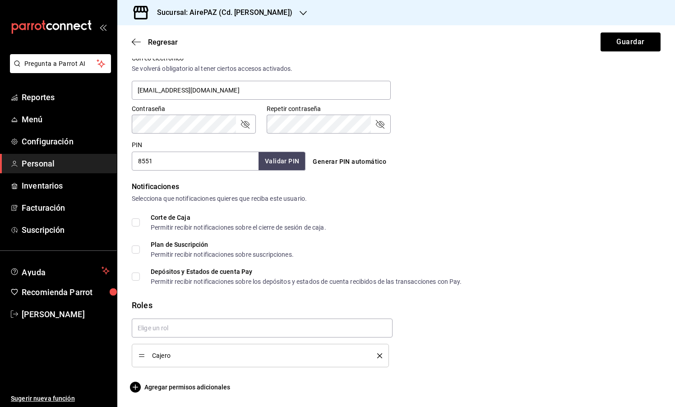
scroll to position [344, 0]
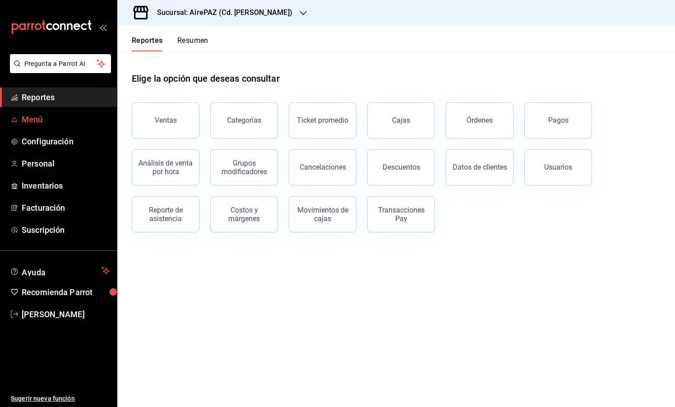
click at [35, 119] on span "Menú" at bounding box center [66, 119] width 88 height 12
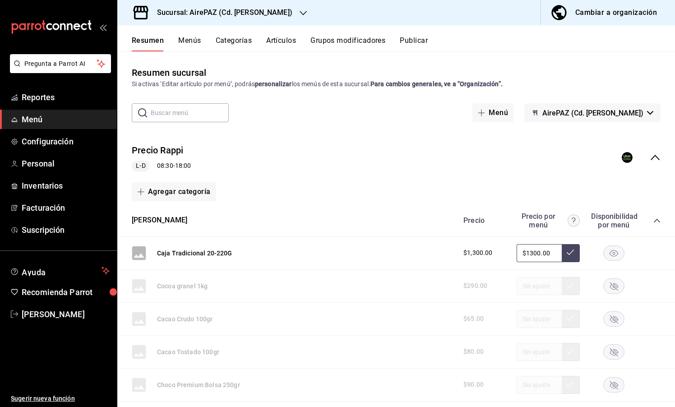
click at [186, 42] on button "Menús" at bounding box center [189, 43] width 23 height 15
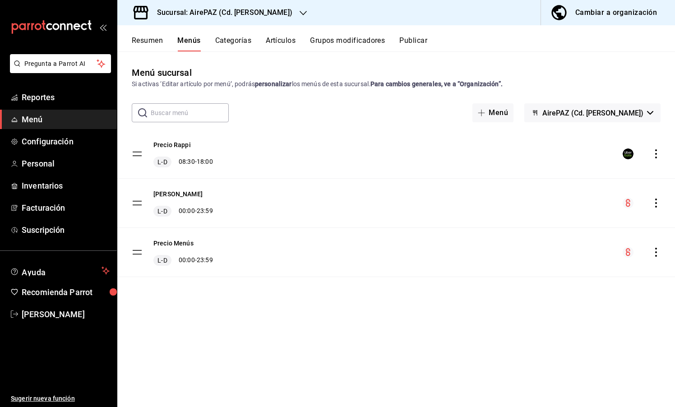
click at [230, 43] on button "Categorías" at bounding box center [233, 43] width 37 height 15
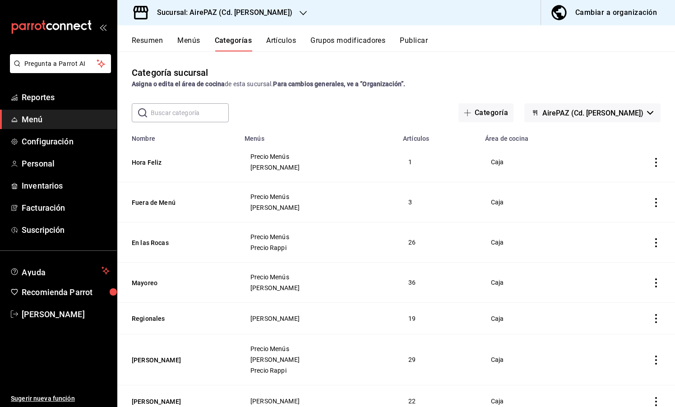
click at [279, 40] on button "Artículos" at bounding box center [281, 43] width 30 height 15
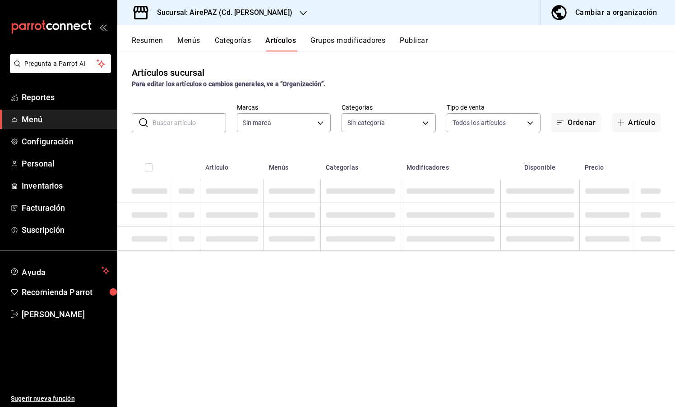
type input "c4e24969-83f8-428a-834c-4c073b6d2971"
type input "565cbe38-112c-4a68-96da-93ce7ae67eee,7b2ea540-0e7b-4229-922b-d4f33e819e54,0a626…"
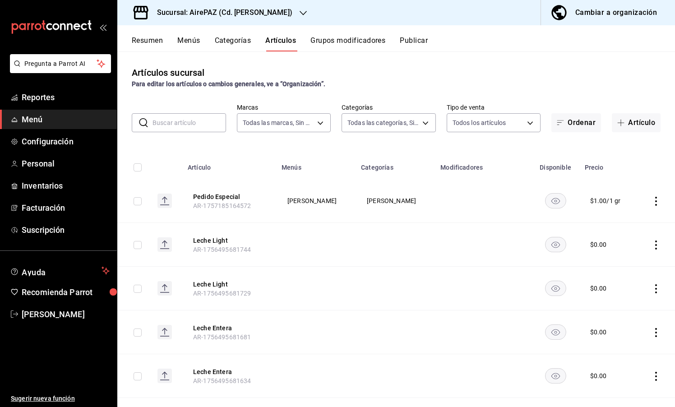
click at [351, 37] on button "Grupos modificadores" at bounding box center [347, 43] width 75 height 15
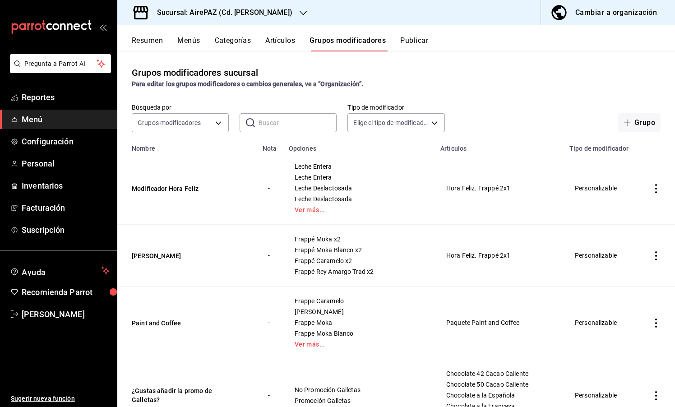
click at [149, 38] on button "Resumen" at bounding box center [147, 43] width 31 height 15
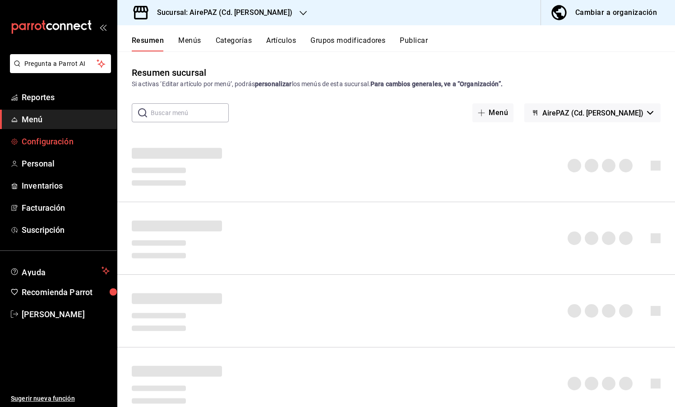
click at [37, 148] on link "Configuración" at bounding box center [58, 141] width 117 height 19
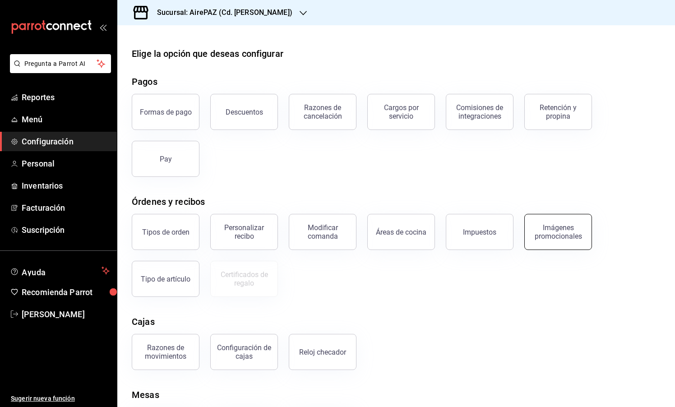
click at [558, 236] on div "Imágenes promocionales" at bounding box center [558, 231] width 56 height 17
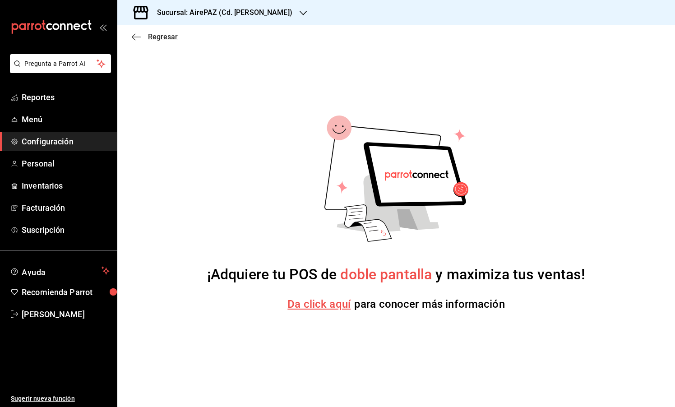
click at [139, 34] on icon "button" at bounding box center [136, 37] width 9 height 8
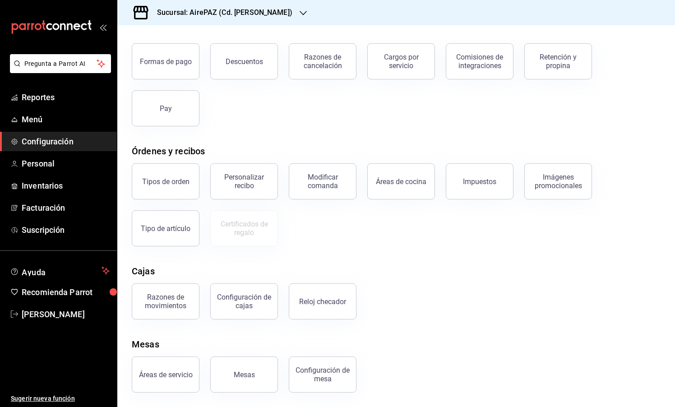
click at [41, 153] on ul "Reportes Menú Configuración Personal Inventarios Facturación Suscripción" at bounding box center [58, 164] width 117 height 152
click at [41, 161] on span "Personal" at bounding box center [66, 163] width 88 height 12
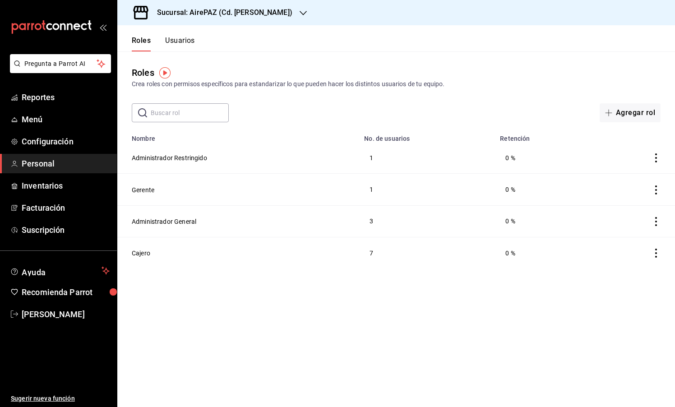
click at [442, 123] on main "Roles Crea roles con permisos específicos para estandarizar lo que pueden hacer…" at bounding box center [395, 228] width 557 height 355
click at [189, 46] on button "Usuarios" at bounding box center [180, 43] width 30 height 15
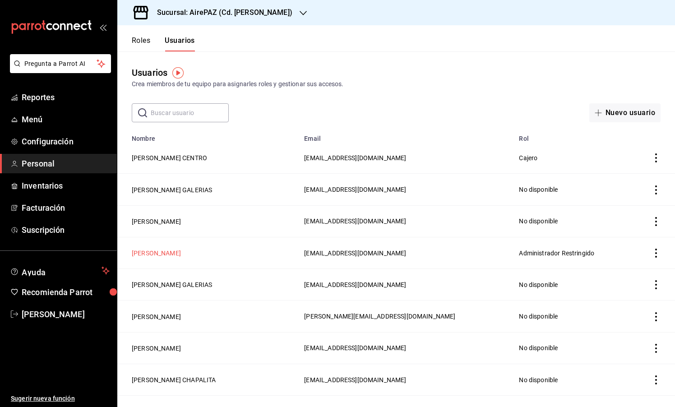
click at [165, 254] on button "CARO MORETT" at bounding box center [156, 253] width 49 height 9
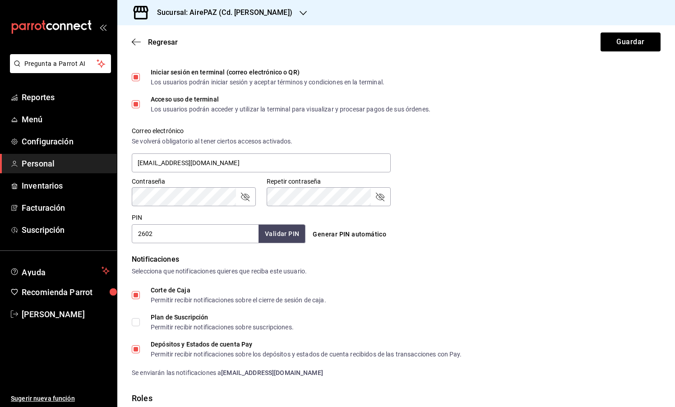
scroll to position [275, 0]
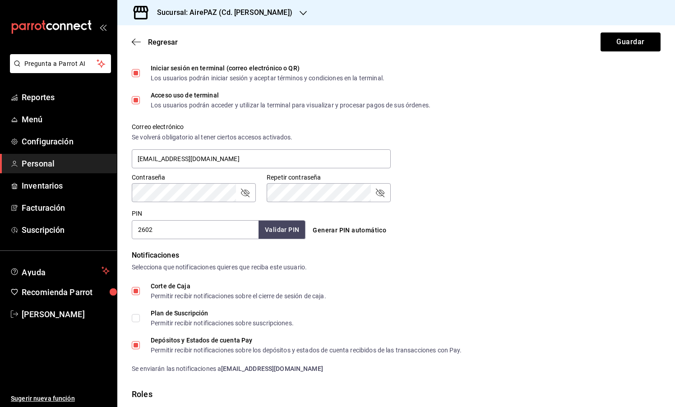
click at [145, 228] on input "2602" at bounding box center [195, 229] width 127 height 19
click at [539, 235] on div "PIN 2602 Validar PIN ​ Generar PIN automático" at bounding box center [394, 222] width 532 height 33
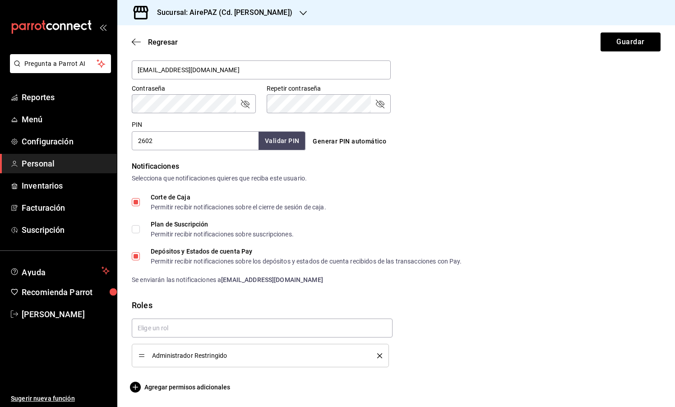
scroll to position [0, 0]
click at [219, 390] on span "Agregar permisos adicionales" at bounding box center [181, 387] width 98 height 11
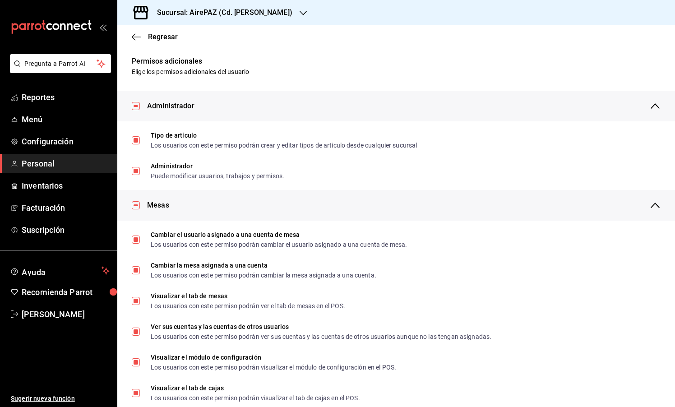
click at [131, 38] on div "Regresar" at bounding box center [395, 36] width 557 height 23
click at [134, 36] on icon "button" at bounding box center [136, 37] width 9 height 8
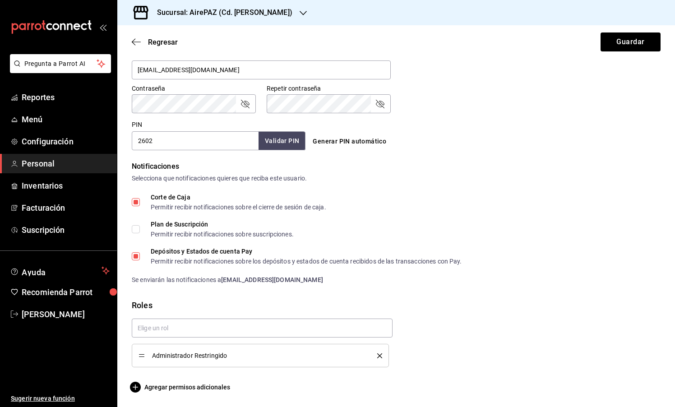
click at [234, 353] on span "Administrador Restringido" at bounding box center [258, 355] width 212 height 6
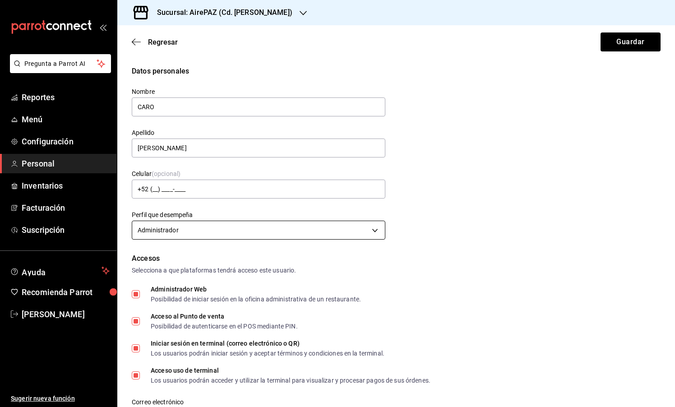
click at [354, 229] on body "Pregunta a Parrot AI Reportes Menú Configuración Personal Inventarios Facturaci…" at bounding box center [337, 203] width 675 height 407
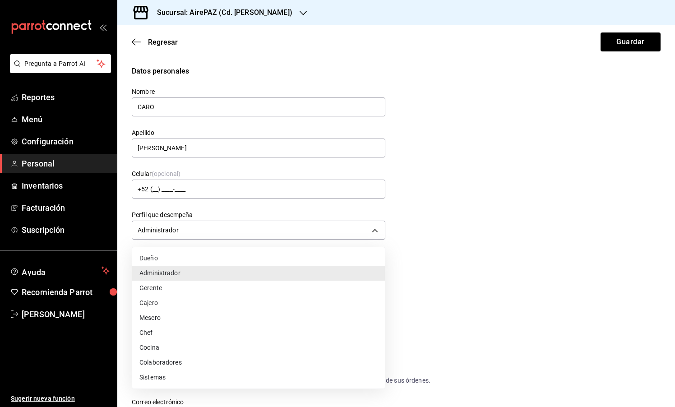
click at [440, 273] on div at bounding box center [337, 203] width 675 height 407
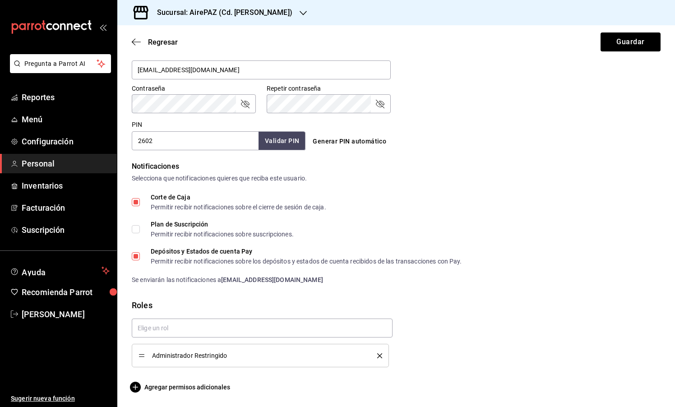
click at [48, 161] on span "Personal" at bounding box center [66, 163] width 88 height 12
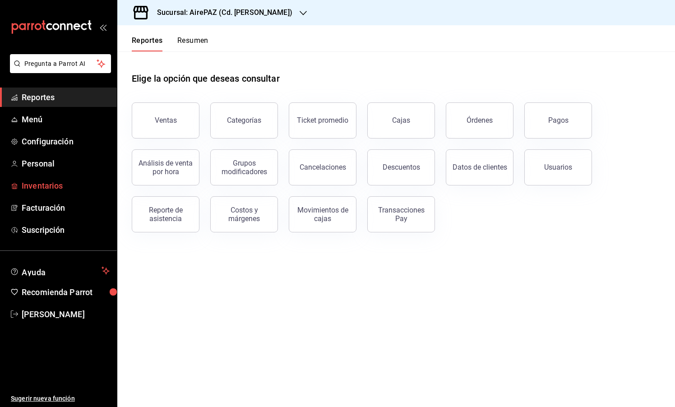
click at [57, 187] on span "Inventarios" at bounding box center [66, 186] width 88 height 12
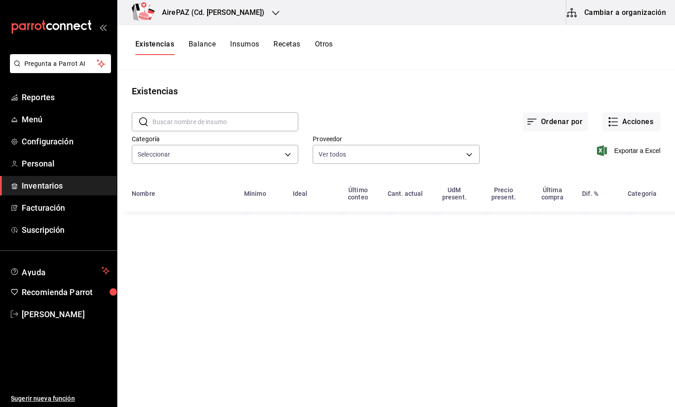
type input "c4fe3bc6-0f51-4171-9325-ae018efd1b47,5aaa1fcc-8179-4614-bf21-bd683e3d97c7,9efc2…"
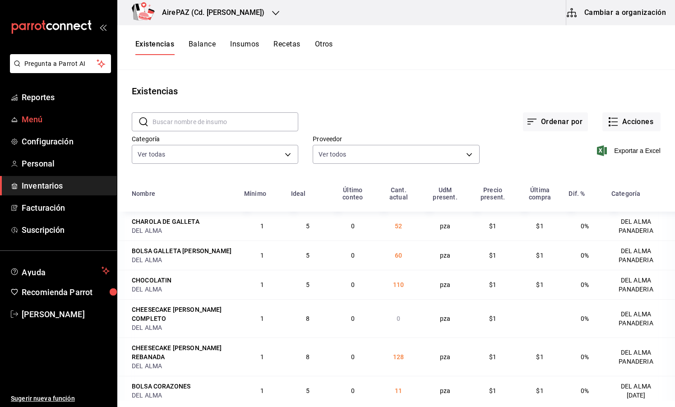
click at [34, 119] on span "Menú" at bounding box center [66, 119] width 88 height 12
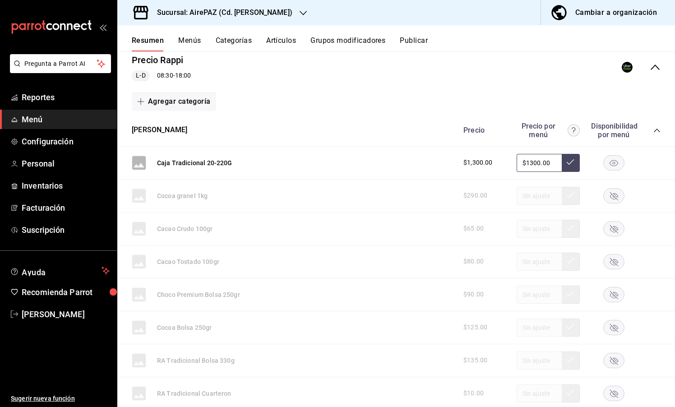
scroll to position [89, 0]
click at [278, 41] on button "Artículos" at bounding box center [281, 43] width 30 height 15
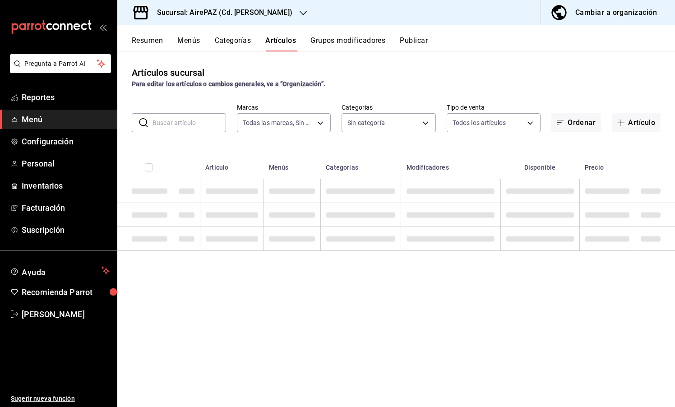
type input "c4e24969-83f8-428a-834c-4c073b6d2971"
type input "565cbe38-112c-4a68-96da-93ce7ae67eee,7b2ea540-0e7b-4229-922b-d4f33e819e54,0a626…"
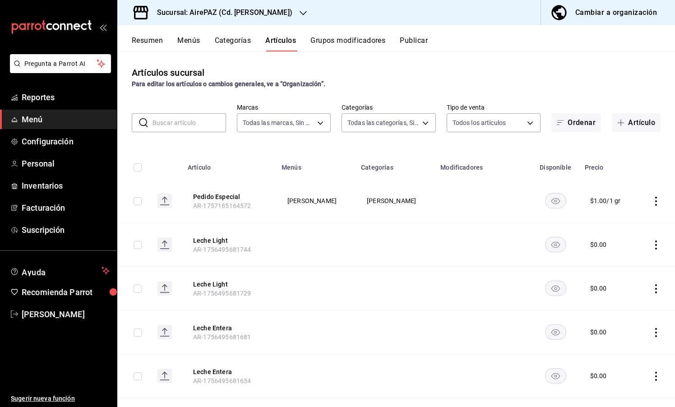
click at [180, 129] on input "text" at bounding box center [189, 123] width 74 height 18
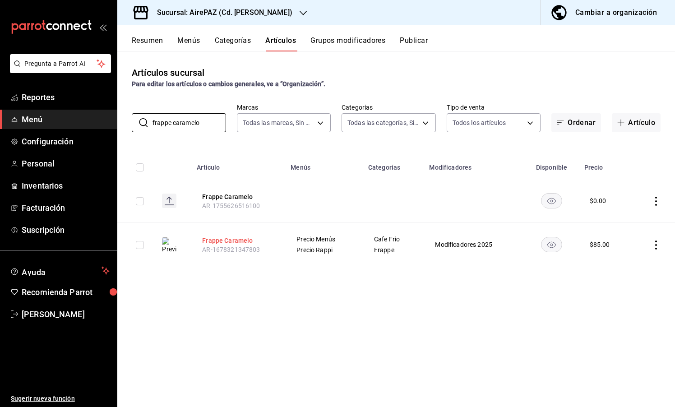
type input "frappe caramelo"
click at [217, 241] on button "Frappe Caramelo" at bounding box center [238, 240] width 72 height 9
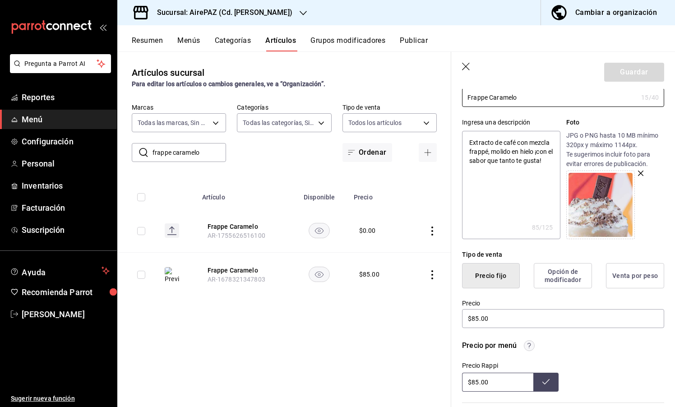
scroll to position [93, 0]
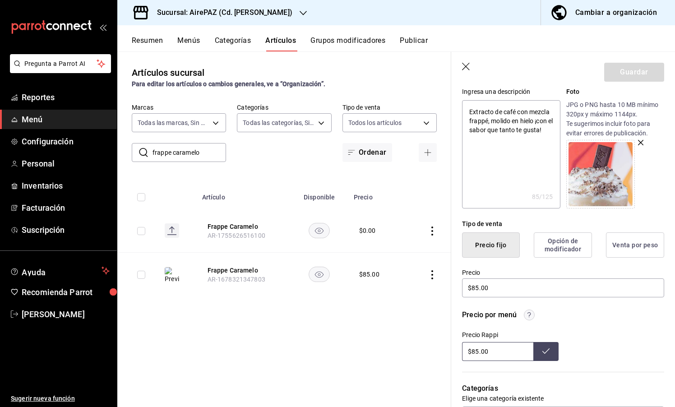
click at [598, 174] on img at bounding box center [600, 174] width 64 height 64
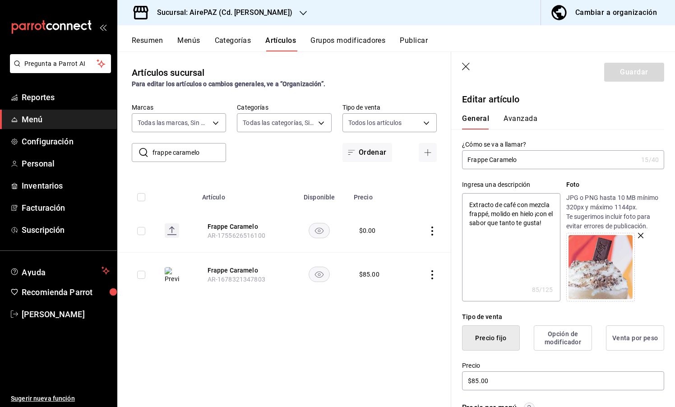
scroll to position [0, 0]
click at [527, 120] on button "Avanzada" at bounding box center [520, 121] width 34 height 15
